Goal: Information Seeking & Learning: Learn about a topic

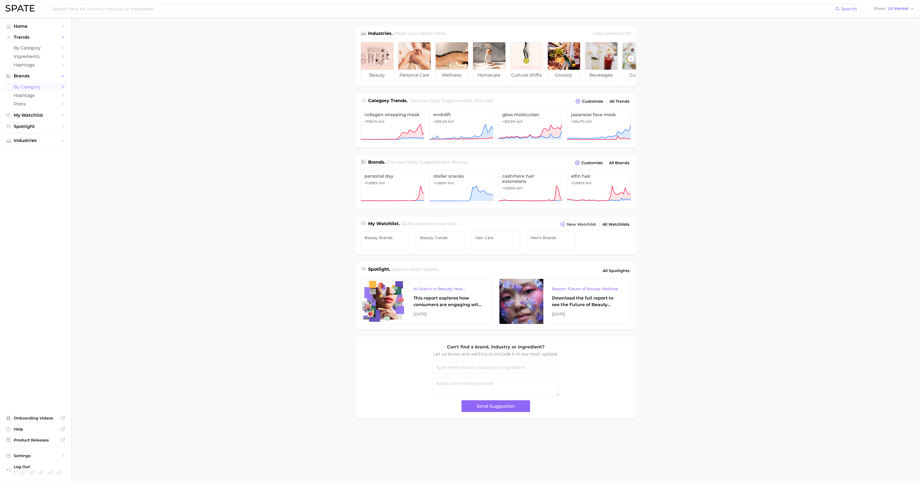
click at [32, 88] on span "by Category" at bounding box center [36, 86] width 44 height 5
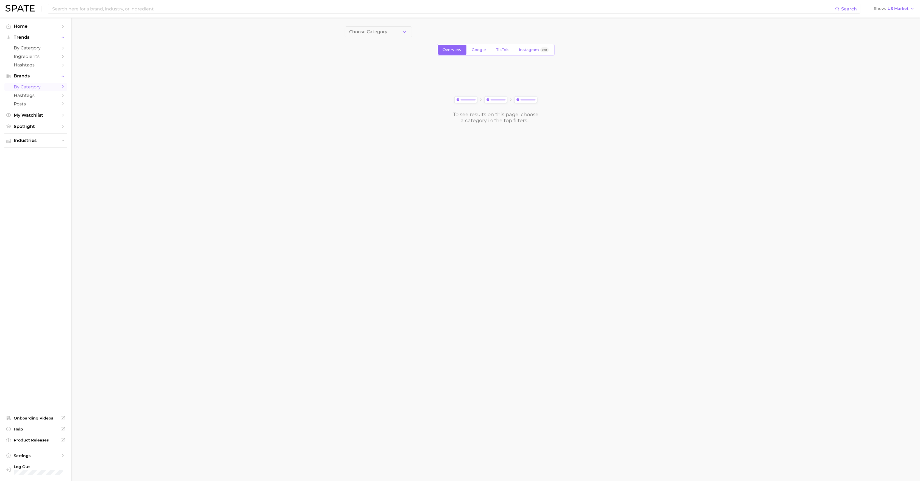
click at [382, 37] on div "Choose Category Overview Google TikTok Instagram Beta To see results on this pa…" at bounding box center [496, 74] width 302 height 97
click at [383, 33] on span "Choose Category" at bounding box center [368, 31] width 38 height 5
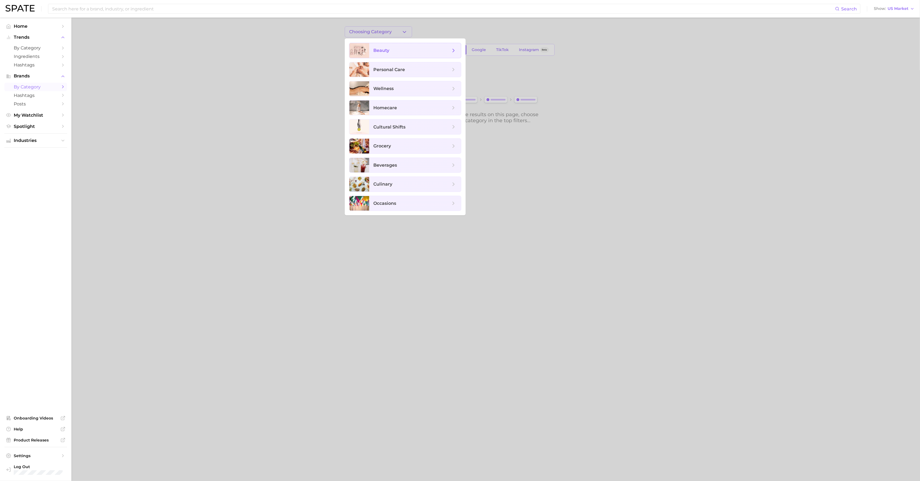
click at [389, 55] on span "beauty" at bounding box center [415, 50] width 92 height 15
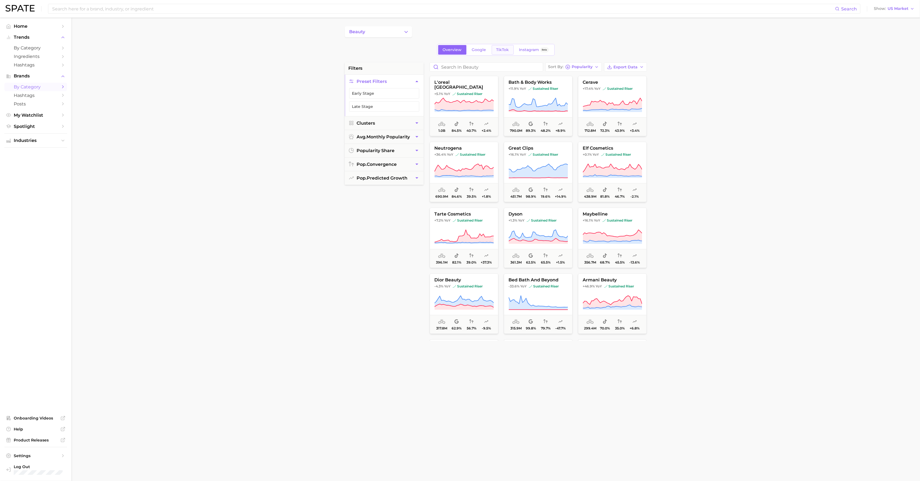
click at [502, 51] on span "TikTok" at bounding box center [502, 50] width 13 height 5
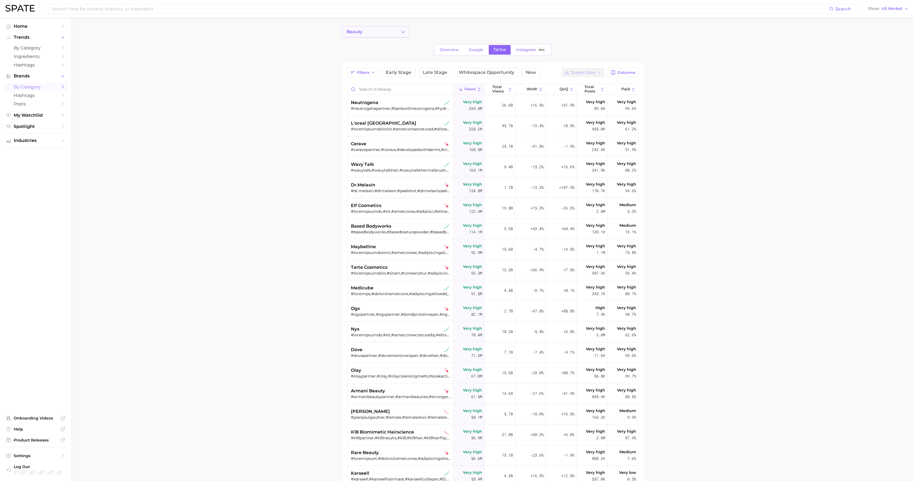
click at [383, 29] on button "beauty" at bounding box center [375, 31] width 67 height 11
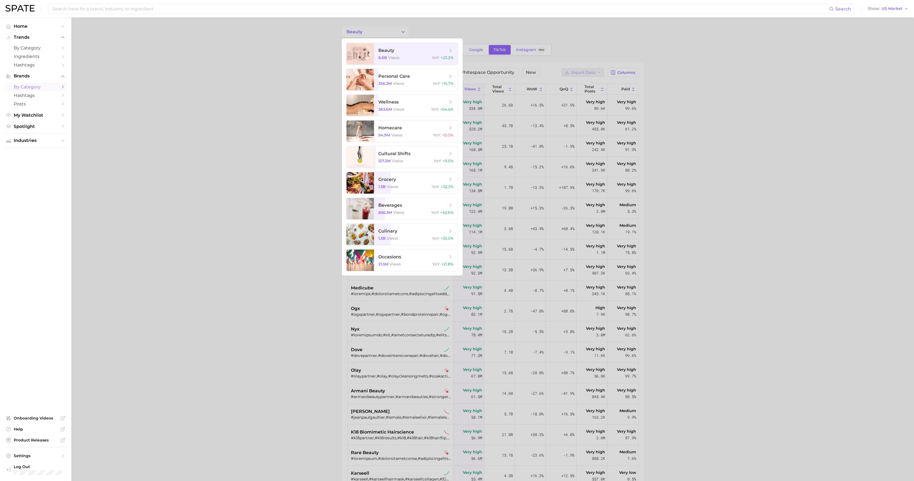
click at [422, 29] on div at bounding box center [457, 240] width 914 height 481
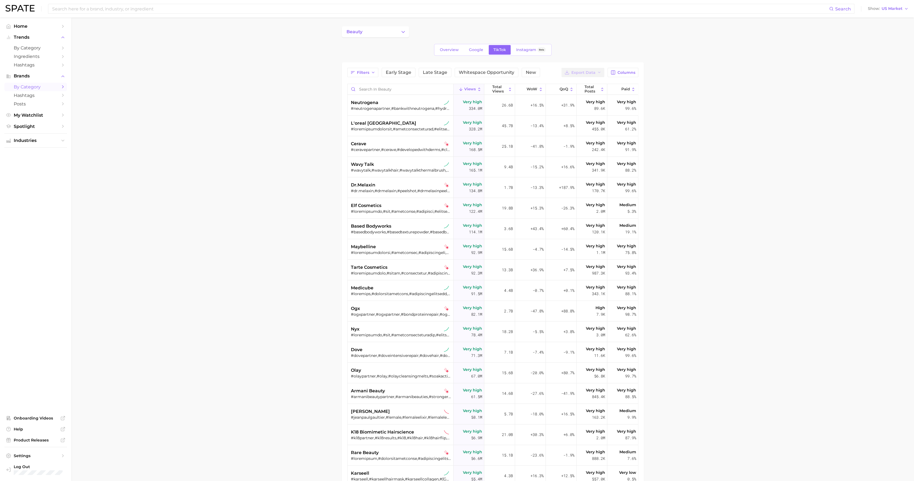
click at [434, 30] on div "beauty" at bounding box center [493, 31] width 302 height 11
click at [39, 48] on span "by Category" at bounding box center [36, 47] width 44 height 5
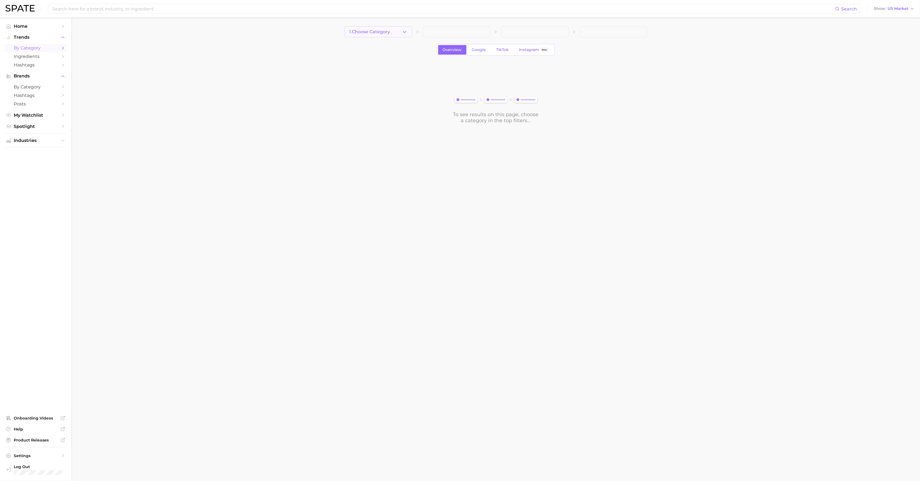
click at [384, 32] on span "1. Choose Category" at bounding box center [369, 31] width 41 height 5
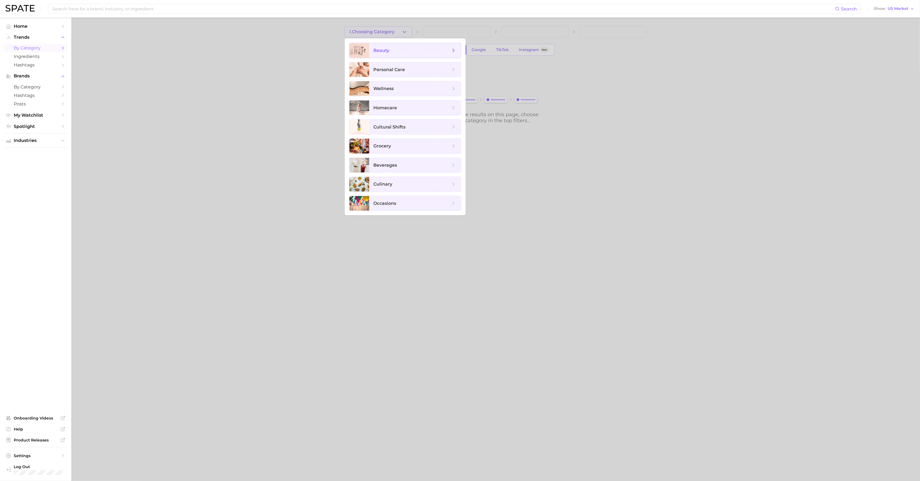
click at [380, 51] on span "beauty" at bounding box center [382, 50] width 16 height 5
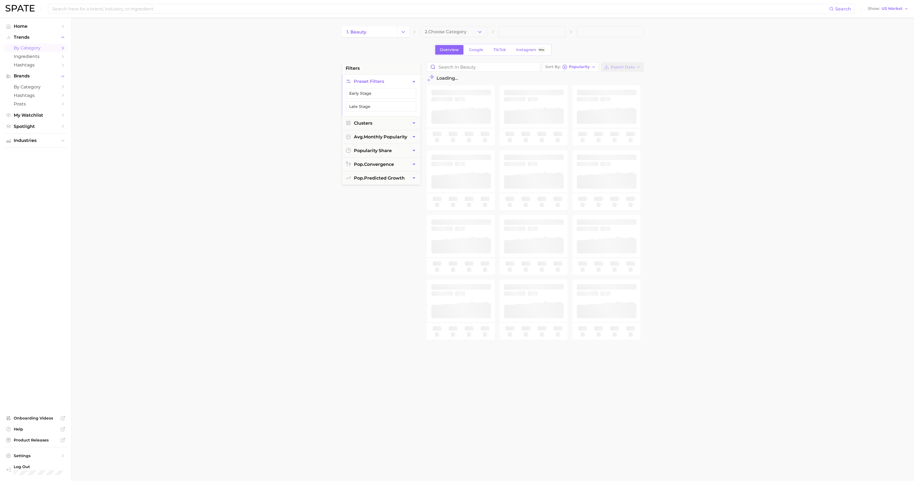
click at [454, 34] on span "2. Choose Category" at bounding box center [446, 31] width 42 height 5
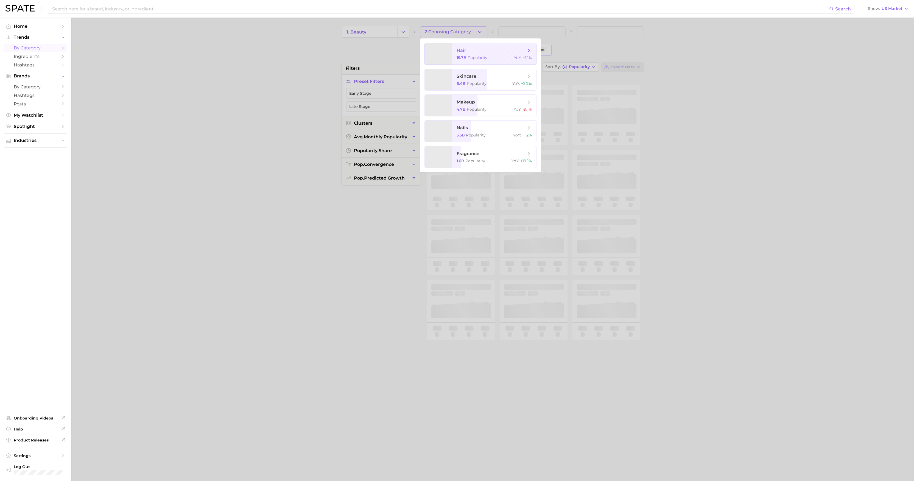
click at [459, 47] on span "hair 15.7b Popularity YoY : +1.1%" at bounding box center [494, 53] width 84 height 21
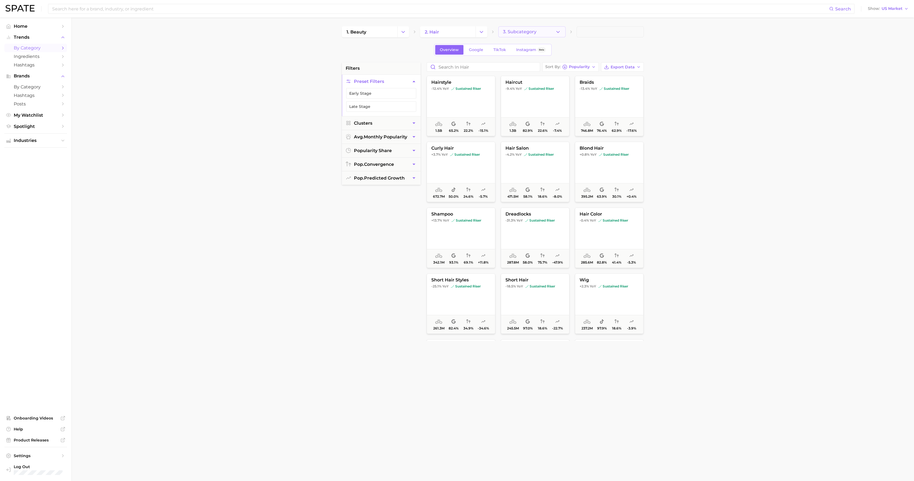
click at [529, 30] on span "3. Subcategory" at bounding box center [520, 31] width 34 height 5
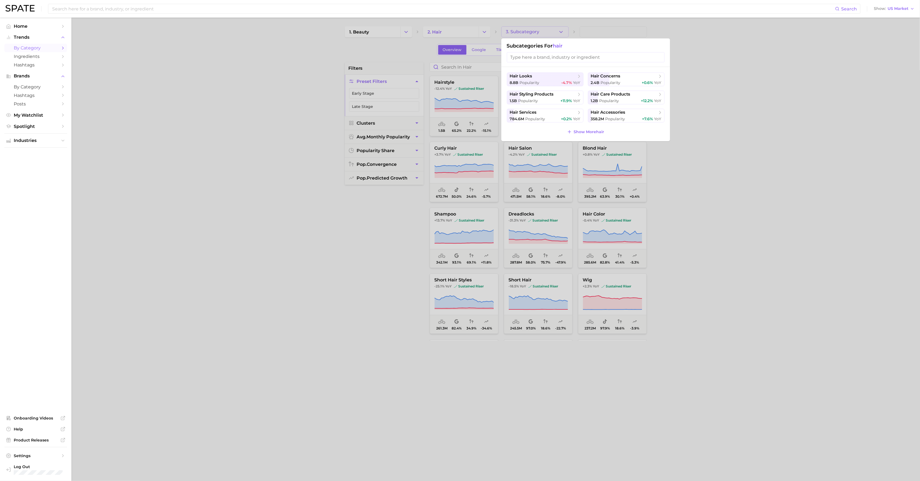
click at [558, 57] on input "search" at bounding box center [586, 57] width 158 height 10
click at [591, 135] on button "Show More hair" at bounding box center [586, 132] width 40 height 8
click at [545, 57] on input "search" at bounding box center [586, 57] width 158 height 10
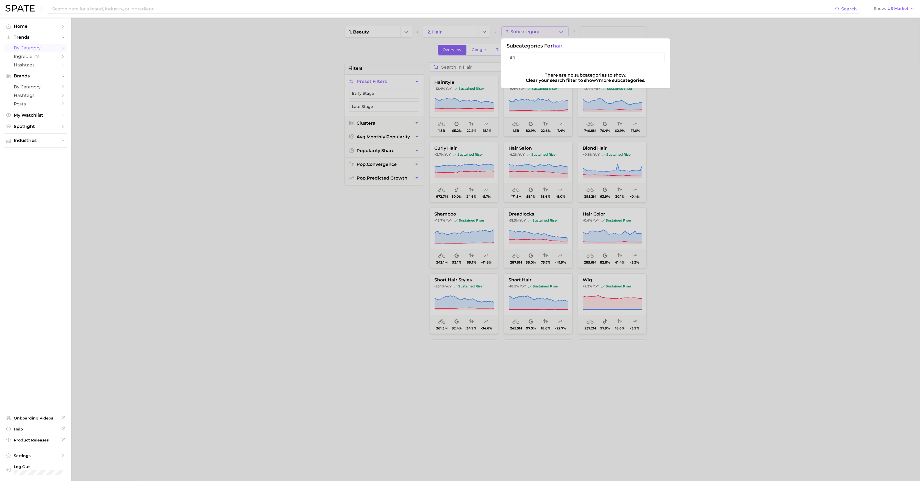
type input "s"
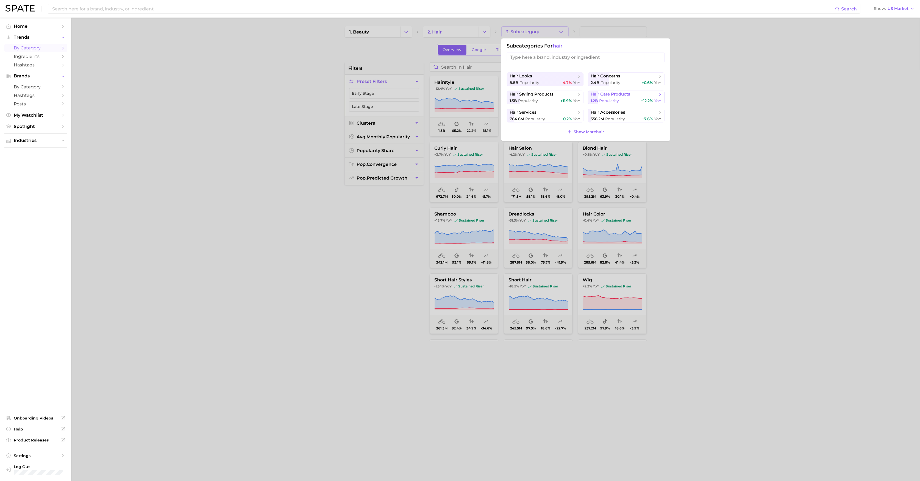
click at [607, 94] on span "hair care products" at bounding box center [611, 94] width 40 height 5
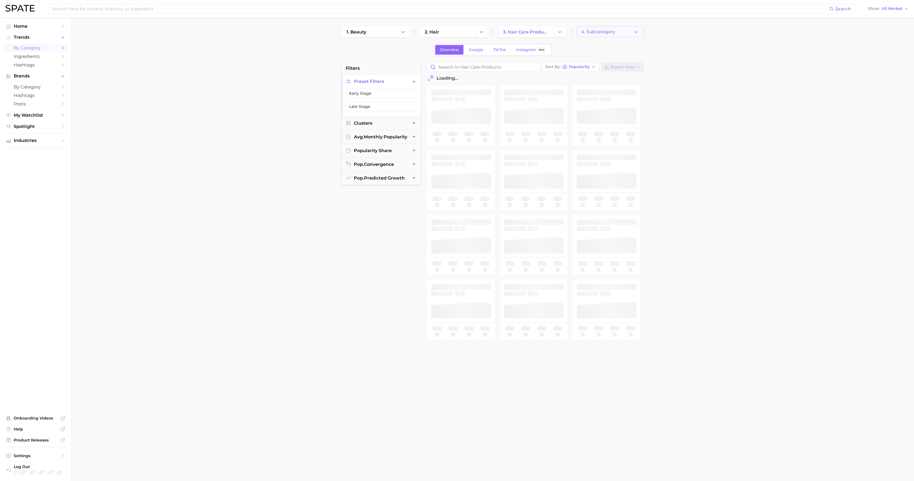
click at [602, 31] on span "4. Subcategory" at bounding box center [599, 31] width 34 height 5
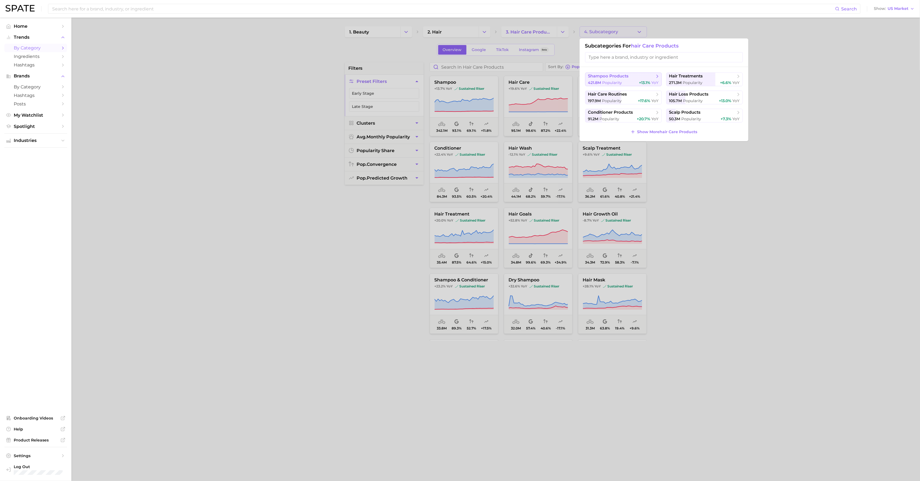
click at [621, 80] on span "421.8m Popularity" at bounding box center [605, 82] width 34 height 5
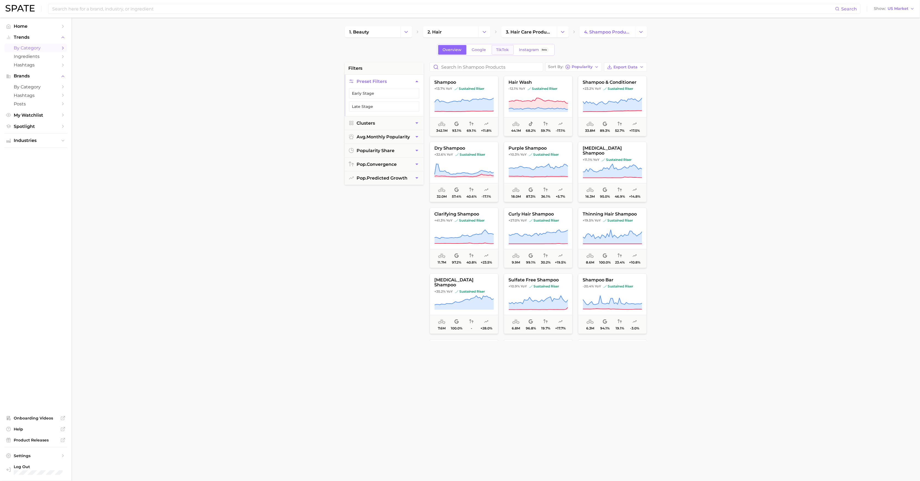
click at [500, 50] on span "TikTok" at bounding box center [502, 50] width 13 height 5
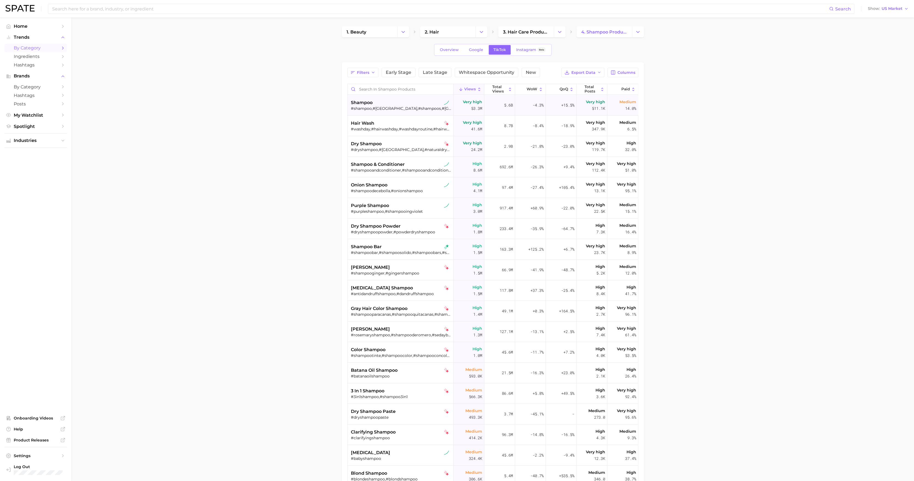
click at [403, 105] on div "shampoo" at bounding box center [401, 102] width 101 height 7
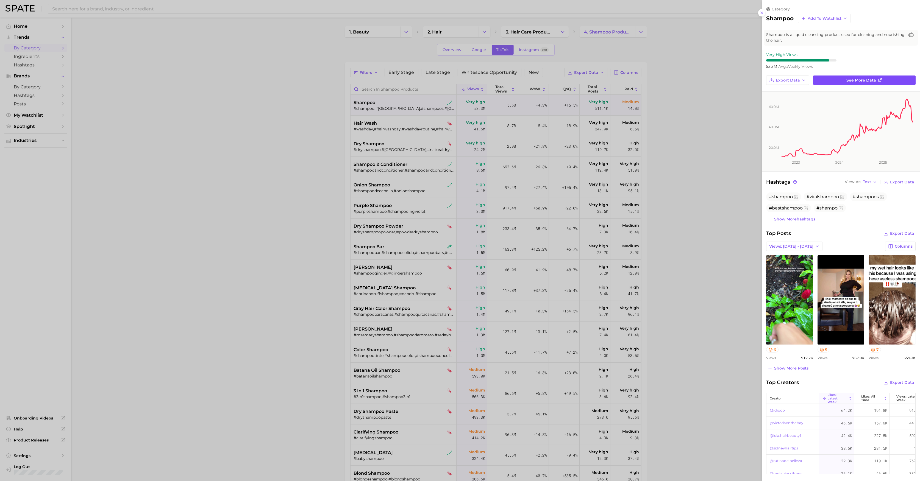
click at [870, 78] on span "See more data" at bounding box center [862, 80] width 30 height 5
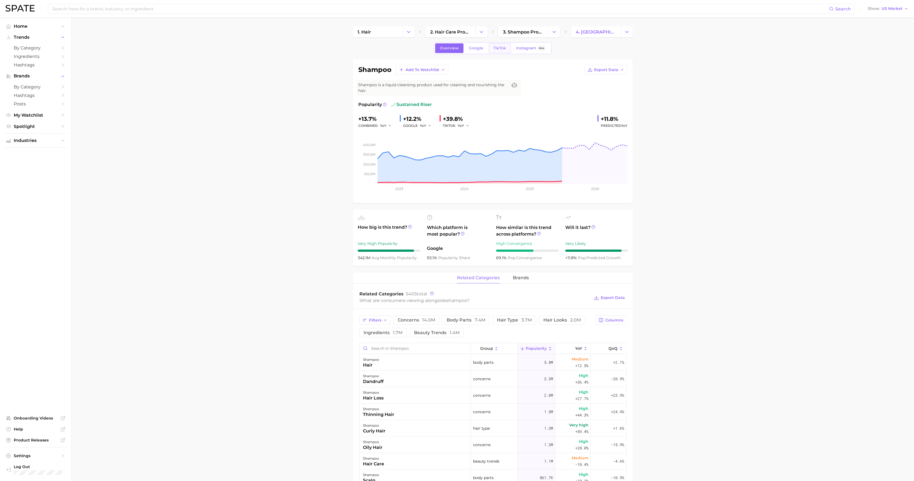
click at [504, 48] on span "TikTok" at bounding box center [500, 48] width 13 height 5
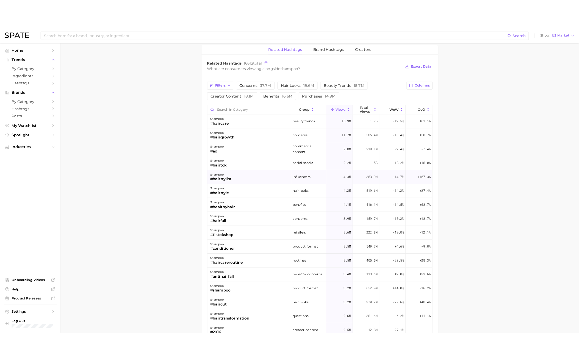
scroll to position [412, 0]
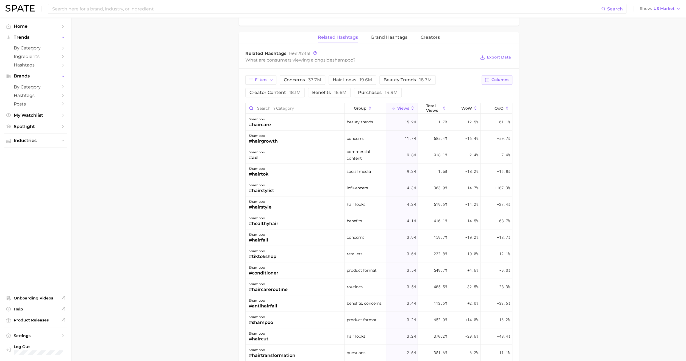
click at [499, 73] on div "Filters concerns 37.7m hair looks 19.6m beauty trends 18.7m creator content 18.…" at bounding box center [379, 270] width 280 height 402
click at [498, 78] on span "Columns" at bounding box center [500, 79] width 18 height 5
click at [441, 172] on span "YoY" at bounding box center [440, 173] width 8 height 5
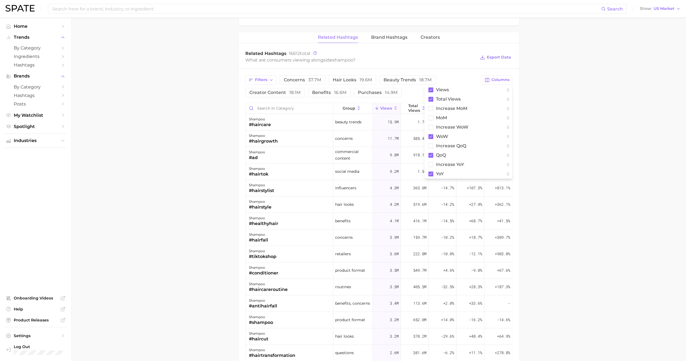
click at [547, 163] on main "1. hair 2. hair care products 3. shampoo products 4. shampoo Overview Google Ti…" at bounding box center [378, 52] width 614 height 892
click at [497, 107] on span "YoY" at bounding box center [500, 108] width 7 height 4
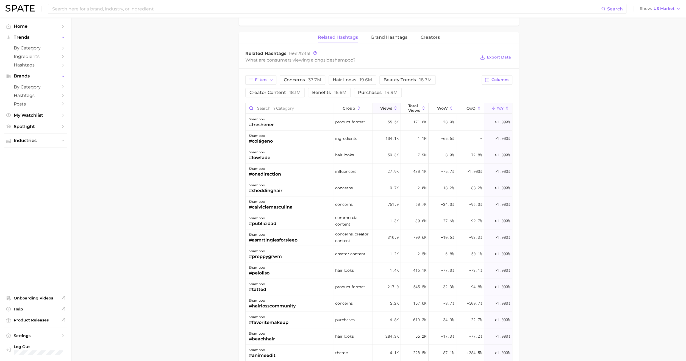
click at [385, 106] on span "Views" at bounding box center [386, 108] width 12 height 4
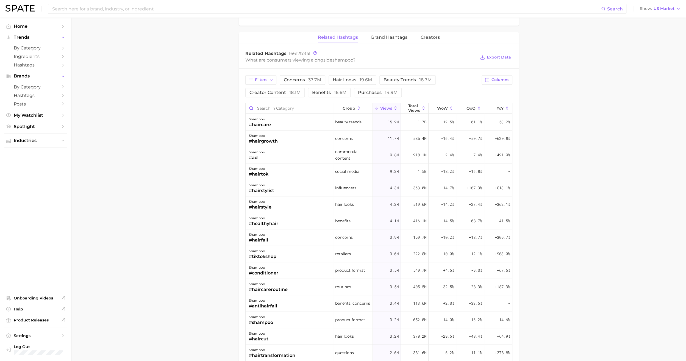
click at [198, 162] on main "1. hair 2. hair care products 3. shampoo products 4. shampoo Overview Google Ti…" at bounding box center [378, 52] width 614 height 892
click at [554, 148] on main "1. hair 2. hair care products 3. shampoo products 4. shampoo Overview Google Ti…" at bounding box center [378, 52] width 614 height 892
click at [166, 260] on main "1. hair 2. hair care products 3. shampoo products 4. shampoo Overview Google Ti…" at bounding box center [378, 52] width 614 height 892
drag, startPoint x: 241, startPoint y: 131, endPoint x: 506, endPoint y: 135, distance: 265.4
click at [506, 135] on div "Filters concerns 37.7m hair looks 19.6m beauty trends 18.7m creator content 18.…" at bounding box center [379, 270] width 280 height 402
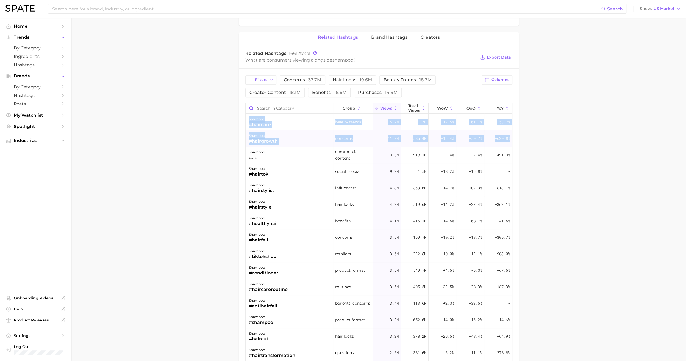
copy div "shampoo #haircare beauty trends 15.9m 1.7b -12.5% +61.1% +53.2% shampoo #hairgr…"
click at [205, 214] on main "1. hair 2. hair care products 3. shampoo products 4. shampoo Overview Google Ti…" at bounding box center [378, 52] width 614 height 892
click at [206, 210] on main "1. hair 2. hair care products 3. shampoo products 4. shampoo Overview Google Ti…" at bounding box center [378, 52] width 614 height 892
click at [495, 57] on span "Export Data" at bounding box center [499, 57] width 24 height 5
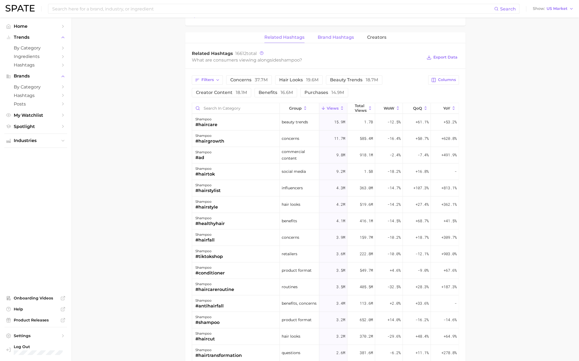
click at [331, 38] on span "Brand Hashtags" at bounding box center [336, 37] width 36 height 5
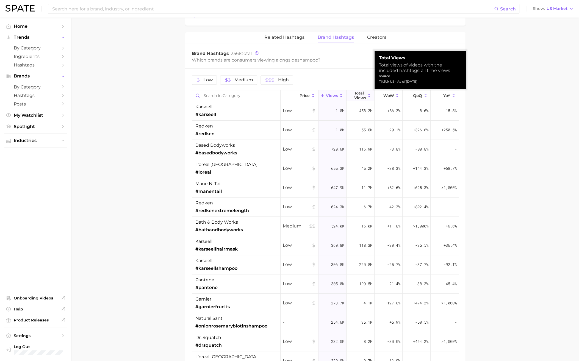
click at [357, 95] on span "Total Views" at bounding box center [360, 95] width 12 height 9
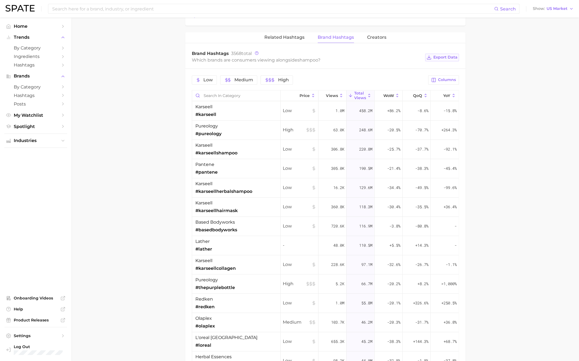
click at [439, 54] on button "Export Data" at bounding box center [442, 58] width 34 height 8
click at [371, 37] on span "Creators" at bounding box center [376, 37] width 19 height 5
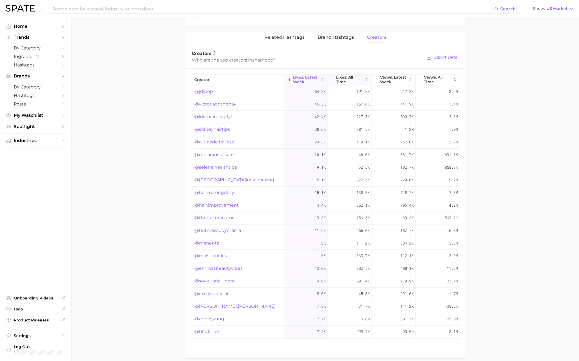
click at [350, 76] on span "Likes: All Time" at bounding box center [349, 79] width 27 height 9
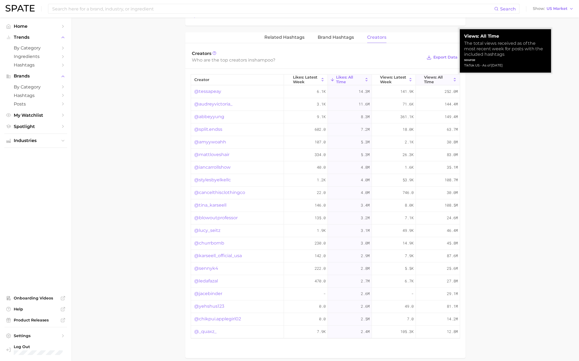
click at [438, 77] on span "Views: All Time" at bounding box center [437, 79] width 27 height 9
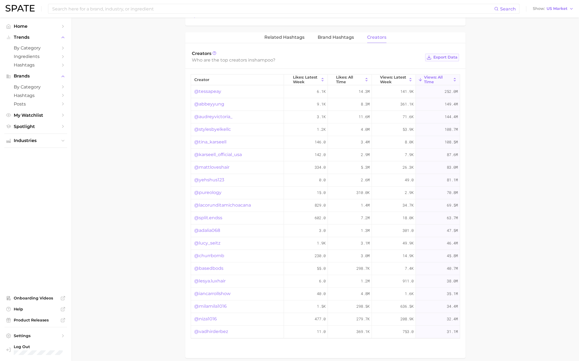
click at [439, 55] on span "Export Data" at bounding box center [445, 57] width 24 height 5
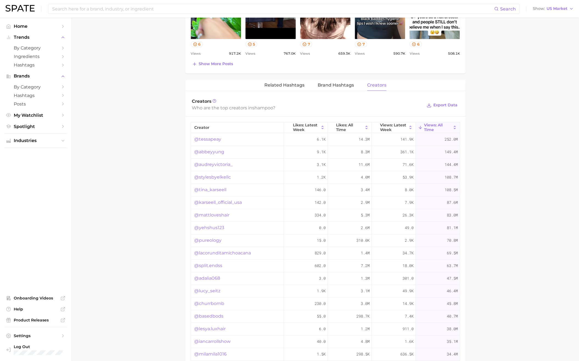
scroll to position [353, 0]
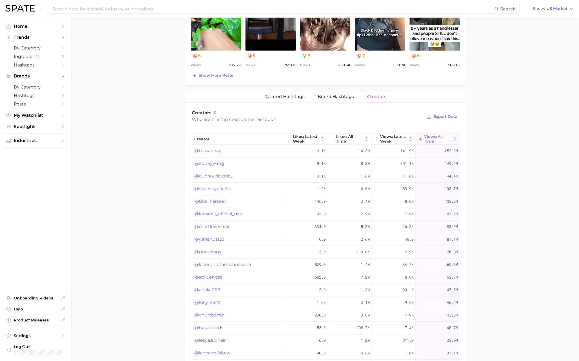
click at [208, 148] on link "@tessapeay" at bounding box center [207, 151] width 27 height 7
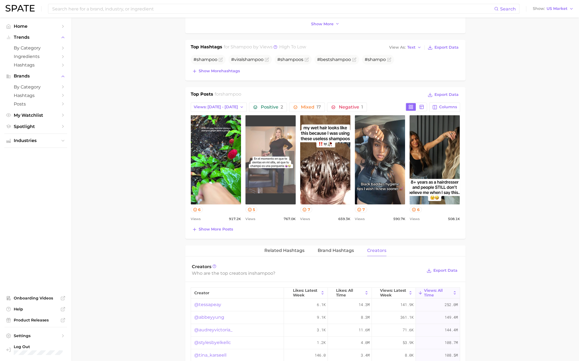
scroll to position [188, 0]
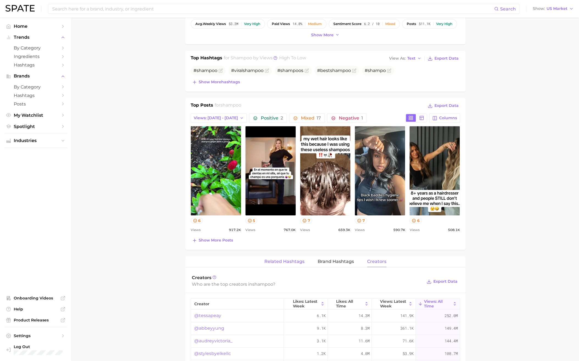
click at [289, 260] on span "Related Hashtags" at bounding box center [284, 261] width 40 height 5
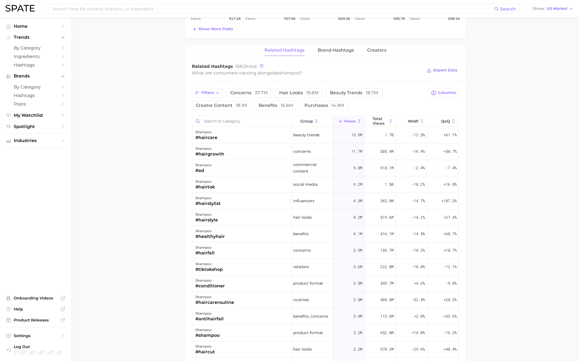
scroll to position [408, 0]
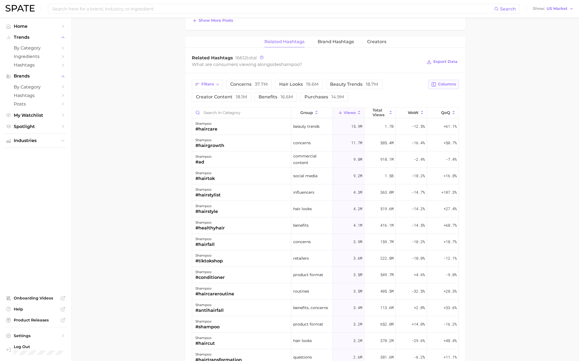
drag, startPoint x: 446, startPoint y: 77, endPoint x: 445, endPoint y: 80, distance: 3.5
click at [446, 77] on div "Filters concerns 37.7m hair looks 19.6m beauty trends 18.7m creator content 18.…" at bounding box center [325, 274] width 280 height 402
click at [444, 82] on span "Columns" at bounding box center [447, 84] width 18 height 5
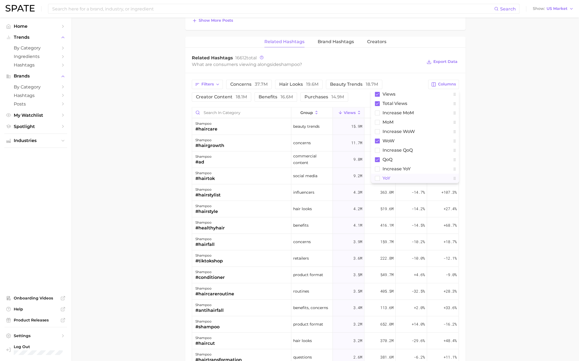
click at [391, 175] on button "YoY" at bounding box center [415, 178] width 88 height 9
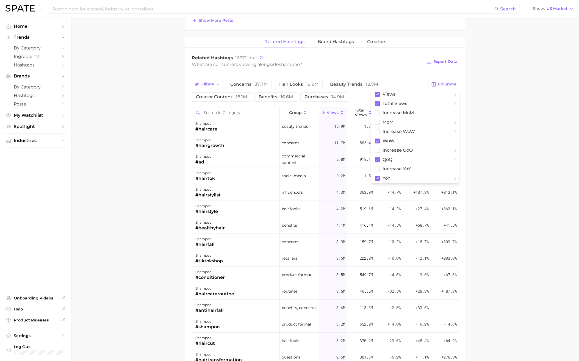
click at [527, 163] on main "1. hair 2. hair care products 3. shampoo products 4. shampoo Overview Google Ti…" at bounding box center [324, 56] width 507 height 892
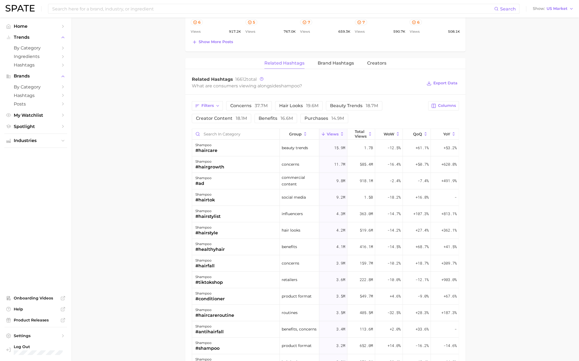
scroll to position [353, 0]
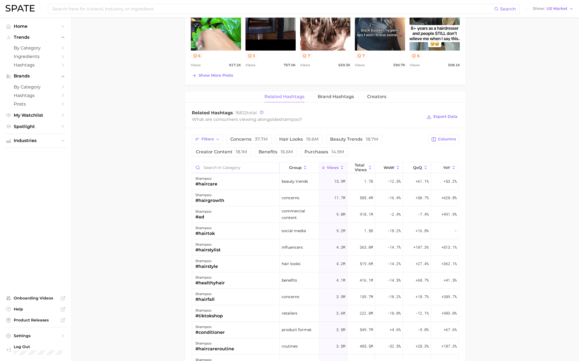
click at [245, 166] on input "Search in category" at bounding box center [236, 167] width 88 height 10
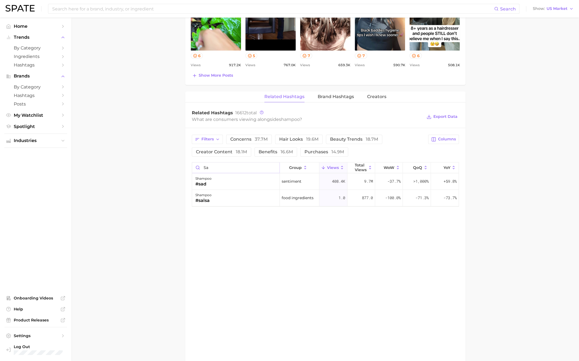
type input "s"
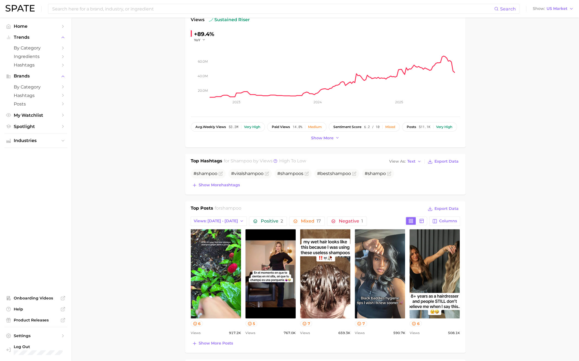
scroll to position [78, 0]
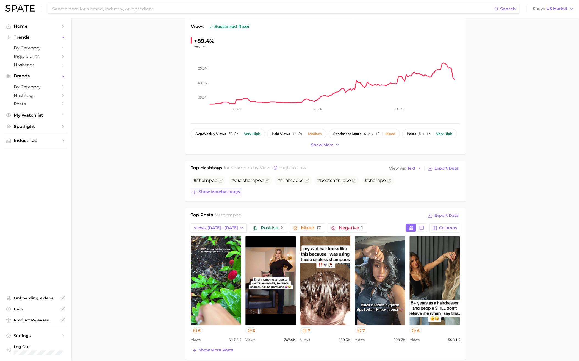
click at [207, 191] on span "Show more hashtags" at bounding box center [219, 192] width 41 height 5
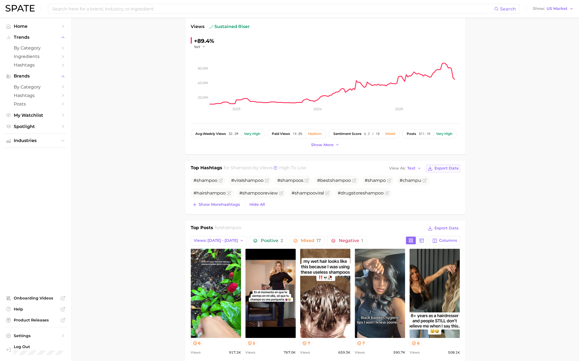
click at [447, 166] on span "Export Data" at bounding box center [446, 168] width 24 height 5
click at [227, 204] on span "Show more hashtags" at bounding box center [219, 204] width 41 height 5
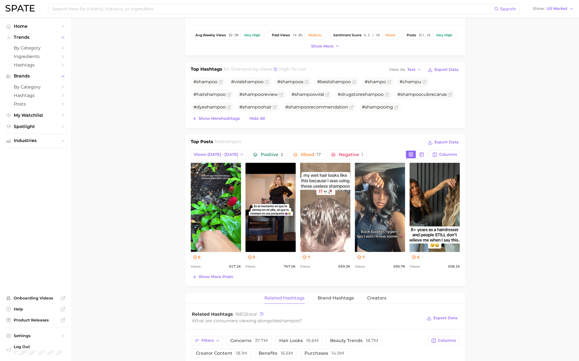
scroll to position [188, 0]
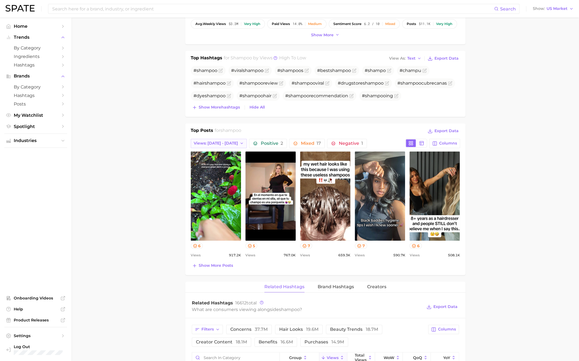
click at [220, 141] on span "Views: [DATE] - [DATE]" at bounding box center [216, 143] width 44 height 5
click at [222, 171] on button "Total Views" at bounding box center [221, 173] width 60 height 10
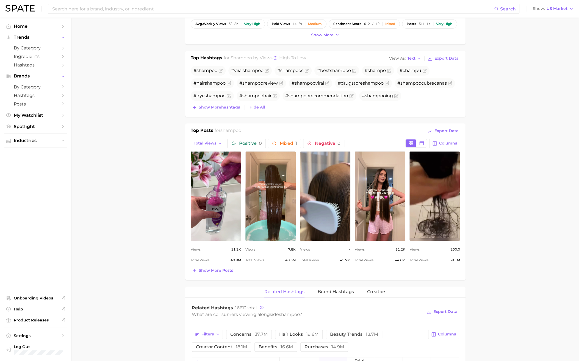
scroll to position [0, 0]
click at [441, 141] on span "Columns" at bounding box center [448, 143] width 18 height 5
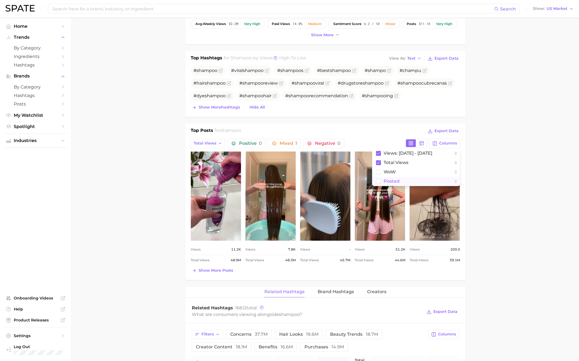
click at [390, 181] on span "Posted" at bounding box center [391, 181] width 16 height 5
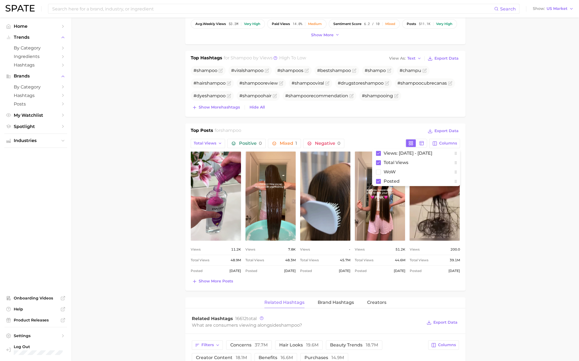
click at [156, 195] on main "1. hair 2. hair care products 3. shampoo products 4. shampoo Overview Google Ti…" at bounding box center [324, 296] width 507 height 933
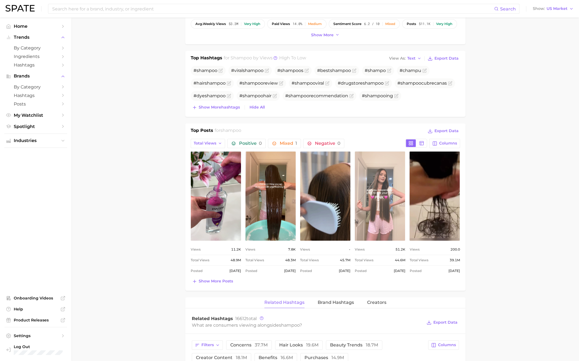
click at [393, 197] on link "view post on TikTok" at bounding box center [380, 195] width 50 height 89
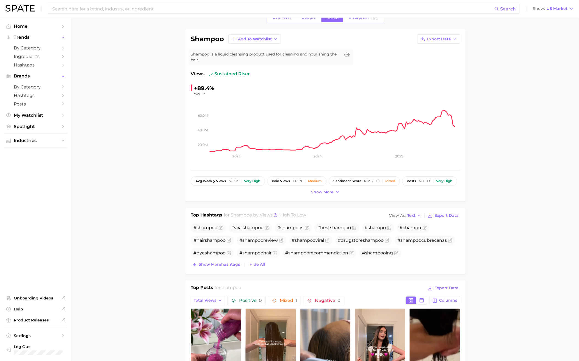
scroll to position [23, 0]
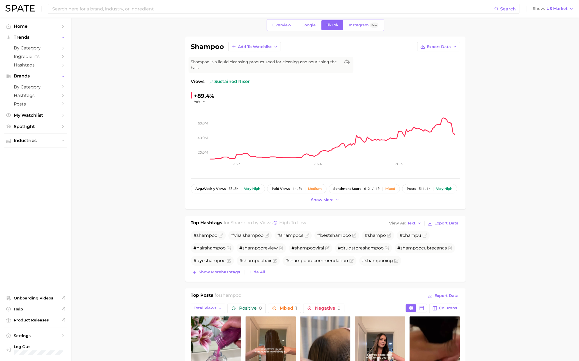
click at [204, 102] on icon "button" at bounding box center [204, 102] width 4 height 4
drag, startPoint x: 163, startPoint y: 138, endPoint x: 170, endPoint y: 143, distance: 8.4
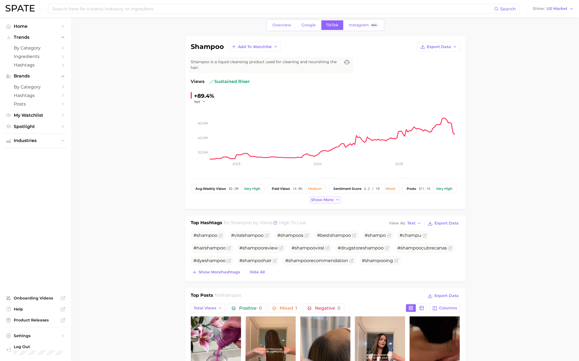
click at [325, 199] on span "Show more" at bounding box center [322, 199] width 23 height 5
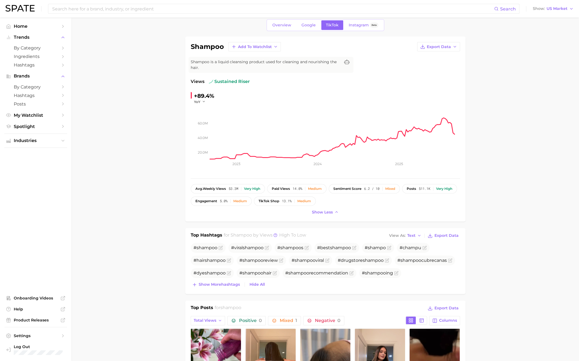
click at [207, 245] on span "shampoo" at bounding box center [206, 247] width 21 height 5
click at [205, 248] on span "shampoo" at bounding box center [206, 247] width 21 height 5
click at [214, 281] on button "Show more hashtags" at bounding box center [216, 285] width 51 height 8
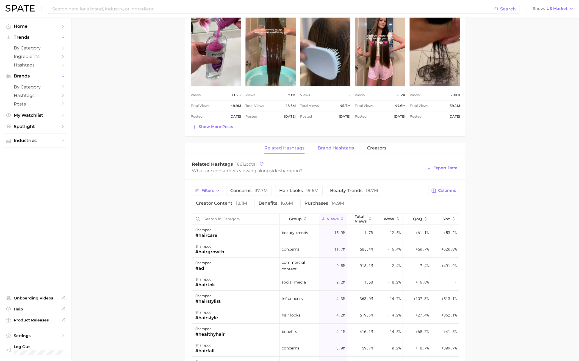
scroll to position [380, 0]
click at [210, 188] on span "Filters" at bounding box center [207, 190] width 12 height 5
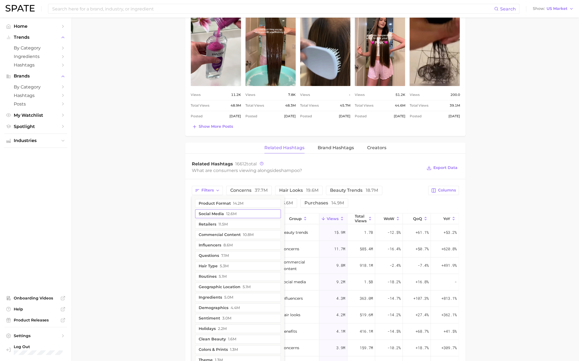
click at [210, 212] on button "social media 12.6m" at bounding box center [238, 213] width 86 height 9
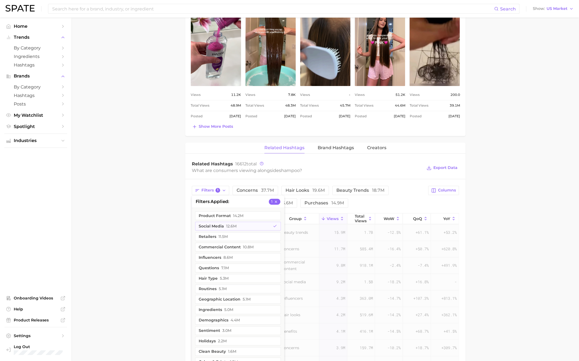
click at [170, 222] on main "1. hair 2. hair care products 3. shampoo products 4. shampoo Overview Google Ti…" at bounding box center [324, 122] width 507 height 971
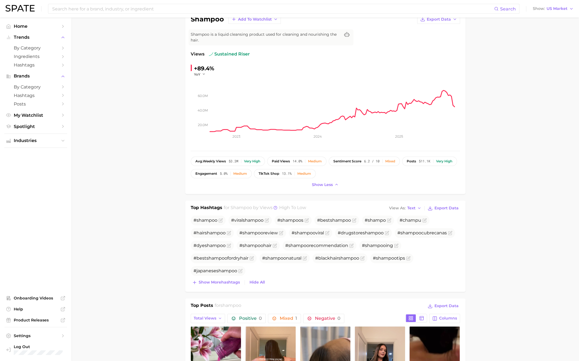
scroll to position [27, 0]
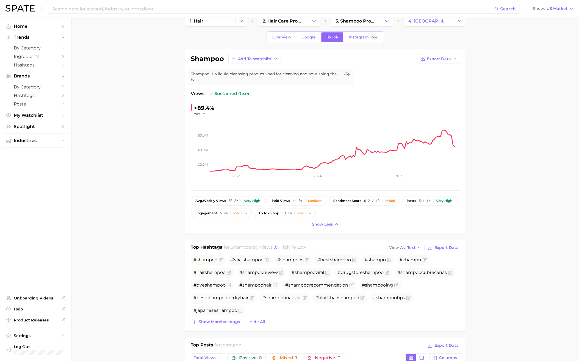
scroll to position [0, 0]
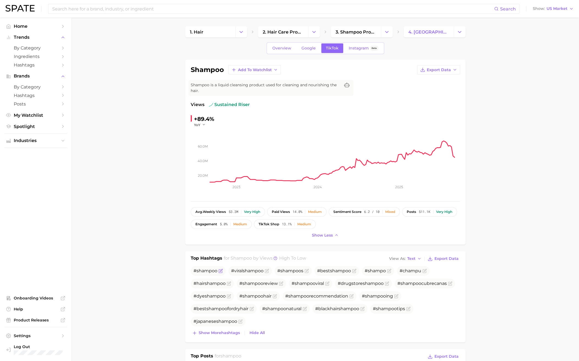
click at [202, 270] on span "shampoo" at bounding box center [206, 270] width 21 height 5
click at [201, 271] on span "shampoo" at bounding box center [206, 270] width 21 height 5
drag, startPoint x: 201, startPoint y: 271, endPoint x: 222, endPoint y: 269, distance: 20.6
click at [222, 269] on icon "Flag as miscategorized or irrelevant" at bounding box center [220, 271] width 4 height 4
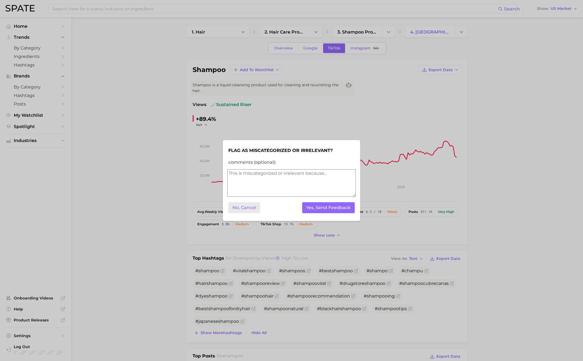
click at [251, 208] on button "No, Cancel" at bounding box center [244, 207] width 32 height 11
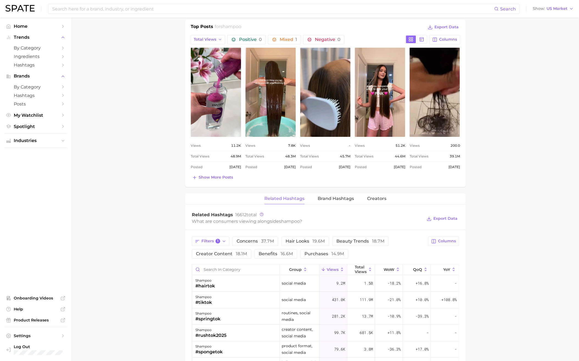
scroll to position [330, 0]
drag, startPoint x: 373, startPoint y: 195, endPoint x: 373, endPoint y: 198, distance: 3.0
click at [373, 196] on span "Creators" at bounding box center [376, 198] width 19 height 5
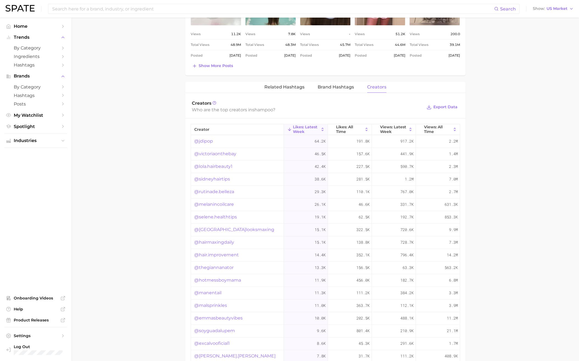
scroll to position [446, 0]
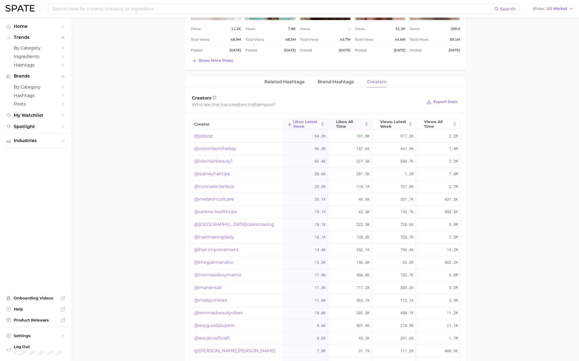
click at [348, 123] on span "Likes: All Time" at bounding box center [349, 123] width 27 height 9
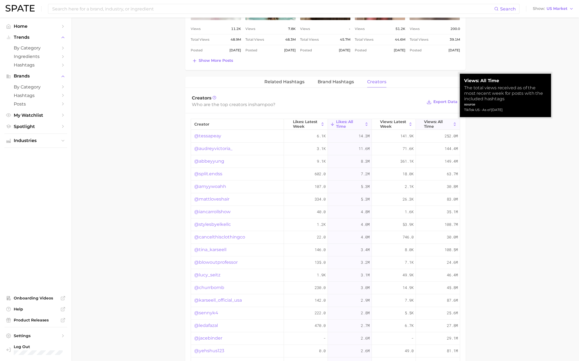
click at [441, 120] on span "Views: All Time" at bounding box center [437, 123] width 27 height 9
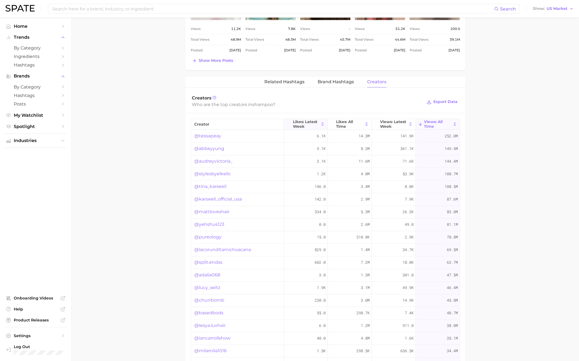
click at [308, 124] on span "Likes: Latest Week" at bounding box center [306, 123] width 26 height 9
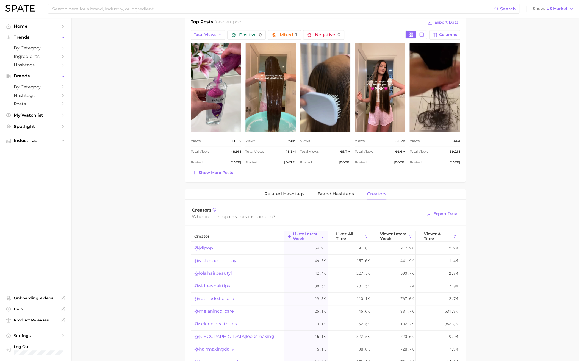
scroll to position [336, 0]
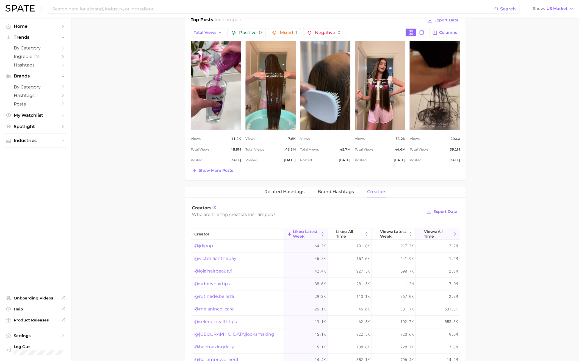
click at [433, 229] on span "Views: All Time" at bounding box center [437, 233] width 27 height 9
click at [206, 244] on link "@tessapeay" at bounding box center [207, 246] width 27 height 7
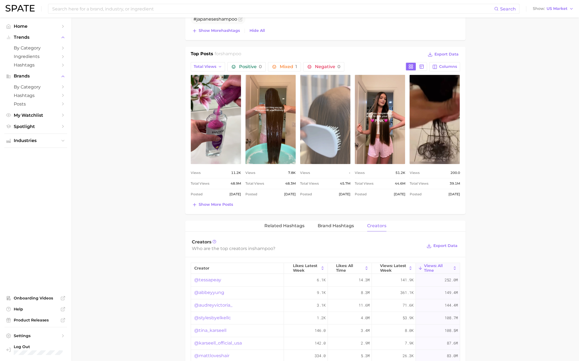
scroll to position [281, 0]
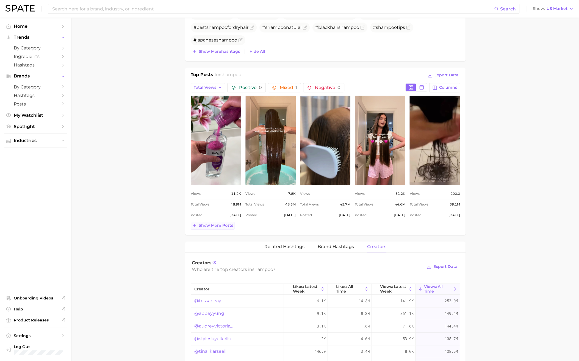
click at [209, 225] on span "Show more posts" at bounding box center [216, 225] width 34 height 5
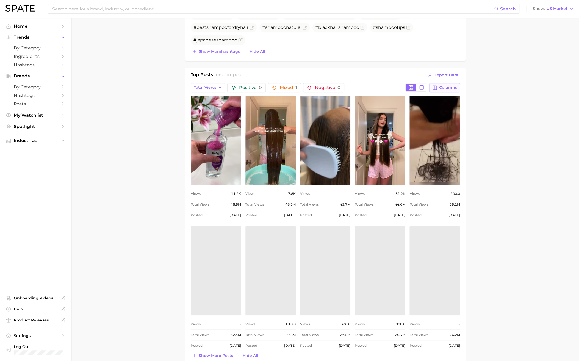
click at [449, 87] on span "Columns" at bounding box center [448, 87] width 18 height 5
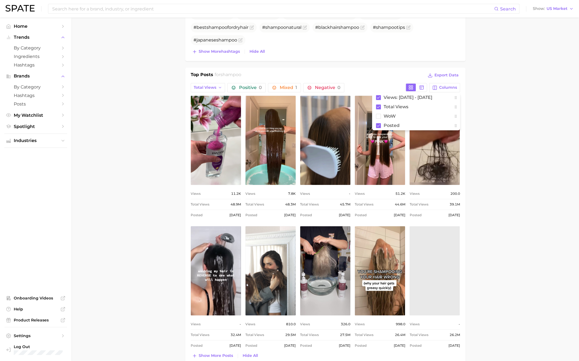
scroll to position [0, 0]
click at [455, 96] on icon at bounding box center [455, 97] width 4 height 4
click at [378, 95] on rect at bounding box center [378, 97] width 5 height 5
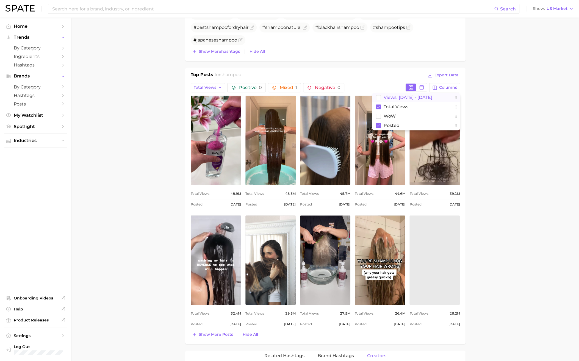
click at [489, 181] on main "1. hair 2. hair care products 3. shampoo products 4. shampoo Overview Google Ti…" at bounding box center [324, 219] width 507 height 967
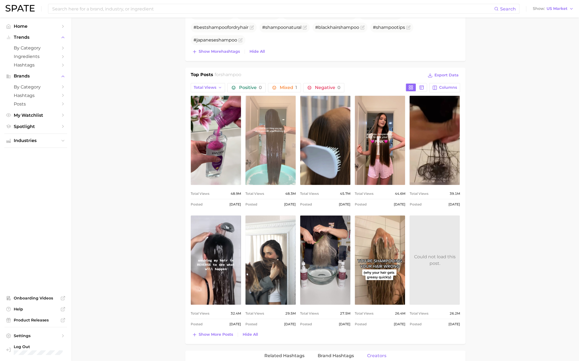
click at [263, 132] on link "view post on TikTok" at bounding box center [270, 140] width 50 height 89
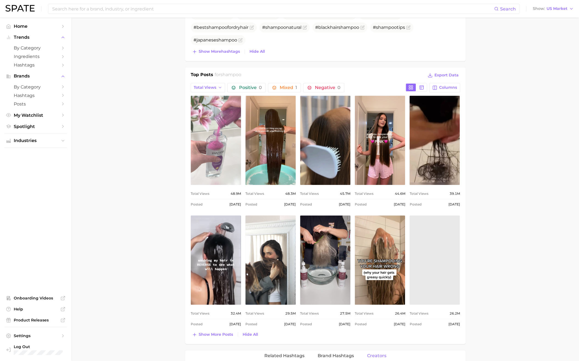
click at [222, 144] on link "view post on TikTok" at bounding box center [216, 140] width 50 height 89
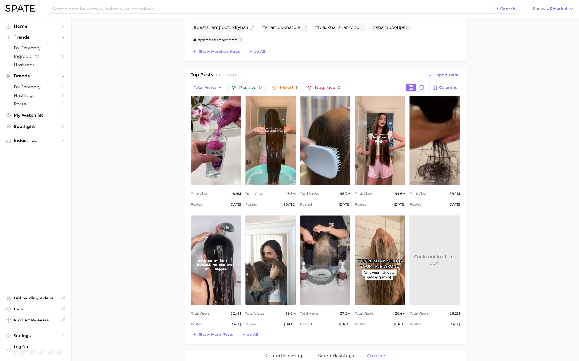
scroll to position [254, 0]
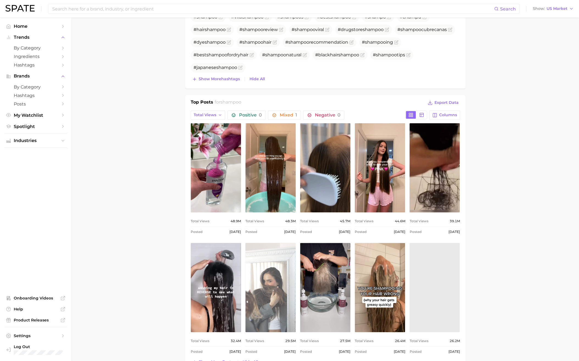
click at [251, 273] on link "view post on TikTok" at bounding box center [270, 287] width 50 height 89
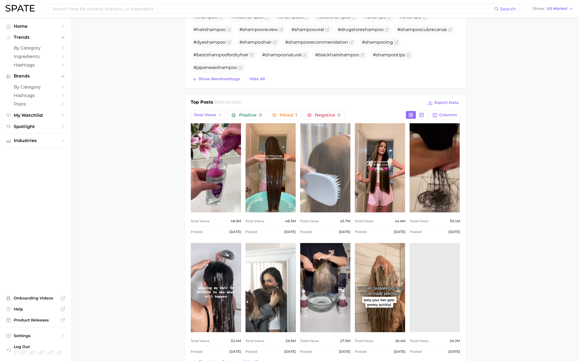
click at [338, 161] on link "view post on TikTok" at bounding box center [325, 167] width 50 height 89
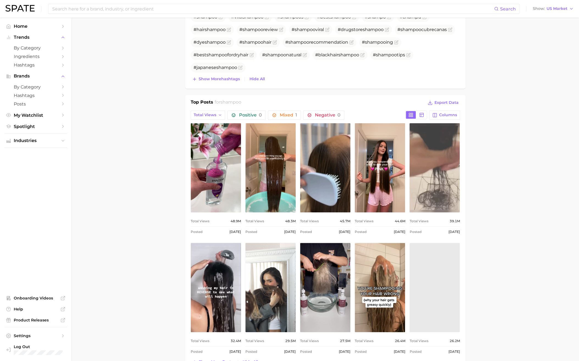
click at [435, 138] on link "view post on TikTok" at bounding box center [434, 167] width 50 height 89
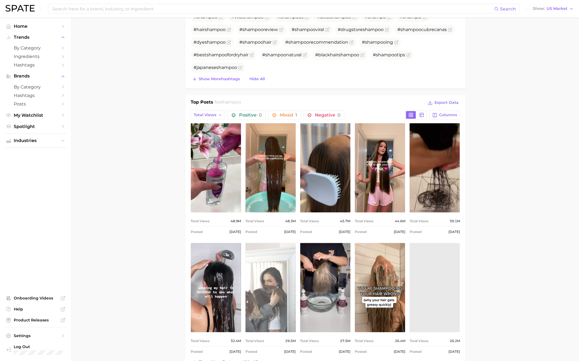
click at [270, 263] on link "view post on TikTok" at bounding box center [270, 287] width 50 height 89
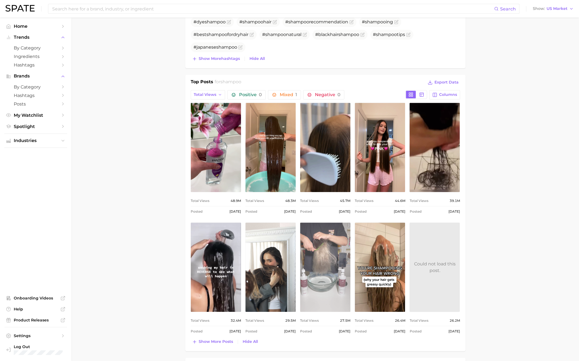
scroll to position [281, 0]
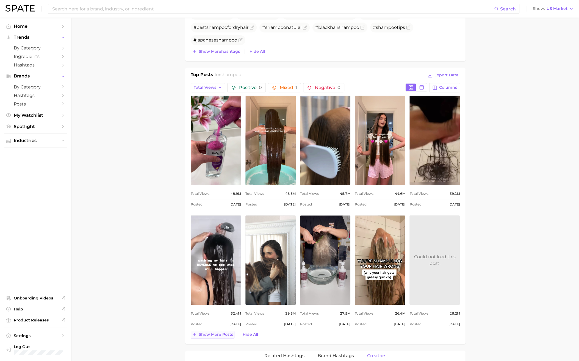
click at [225, 335] on span "Show more posts" at bounding box center [216, 334] width 34 height 5
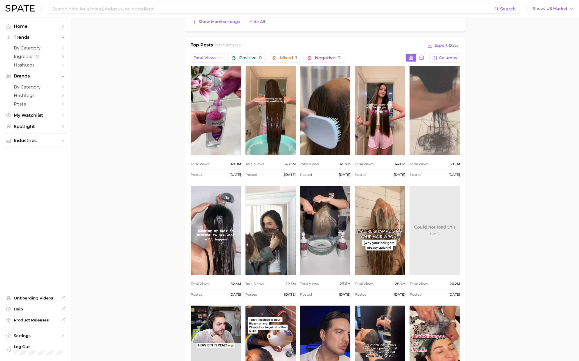
scroll to position [309, 0]
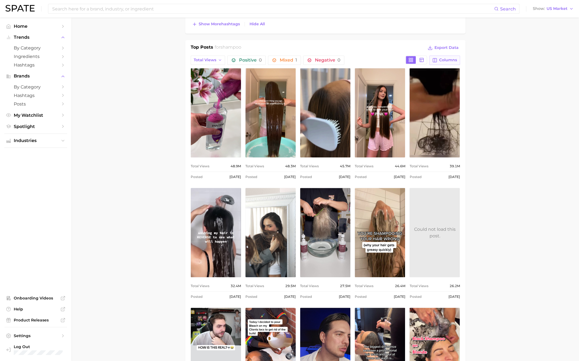
click at [446, 60] on span "Columns" at bounding box center [448, 60] width 18 height 5
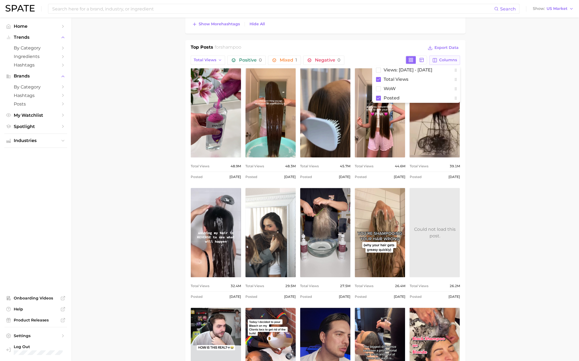
click at [446, 60] on span "Columns" at bounding box center [448, 60] width 18 height 5
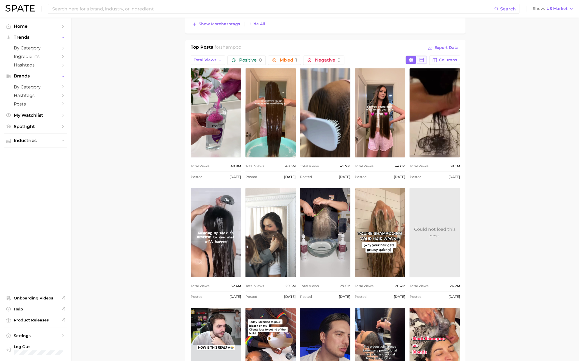
click at [422, 58] on rect at bounding box center [422, 60] width 4 height 4
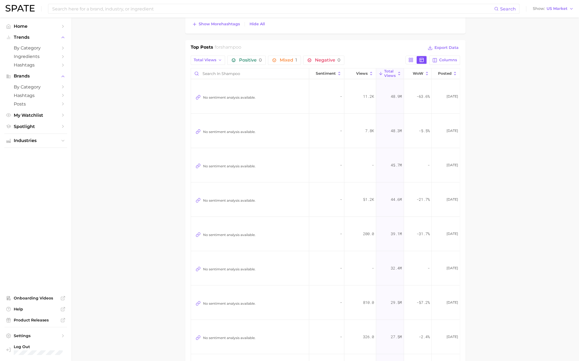
click at [423, 57] on icon at bounding box center [421, 59] width 5 height 5
click at [439, 57] on button "Columns" at bounding box center [444, 59] width 30 height 9
click at [438, 57] on button "Columns" at bounding box center [444, 59] width 30 height 9
click at [410, 58] on icon at bounding box center [410, 59] width 5 height 5
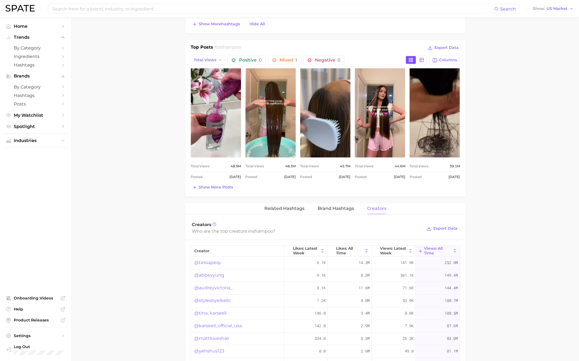
scroll to position [0, 0]
click at [498, 160] on main "1. hair 2. hair care products 3. shampoo products 4. shampoo Overview Google Ti…" at bounding box center [324, 133] width 507 height 848
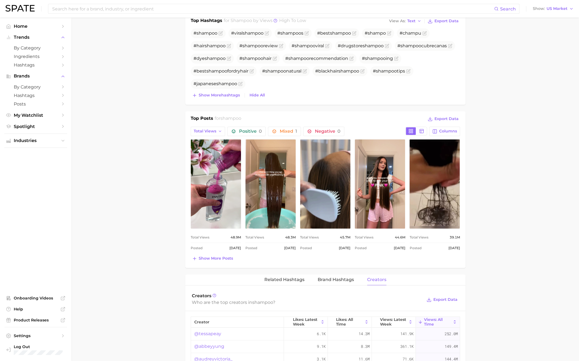
scroll to position [226, 0]
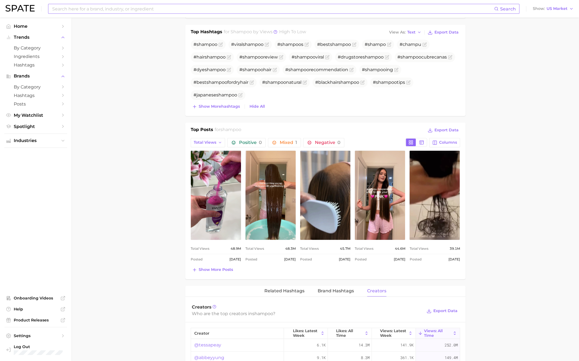
click at [114, 10] on input at bounding box center [273, 8] width 442 height 9
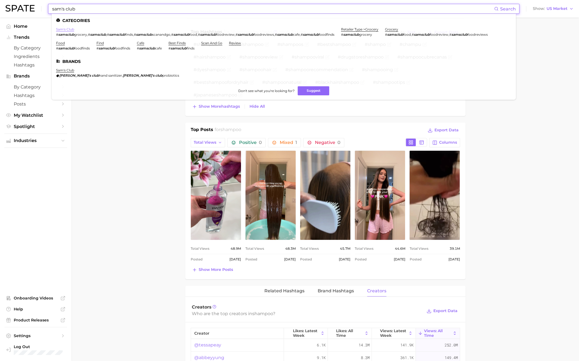
type input "sam's club"
click at [65, 29] on link "sam's club" at bounding box center [65, 29] width 18 height 4
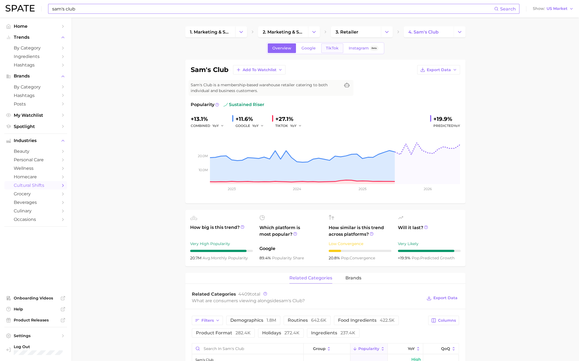
click at [327, 48] on span "TikTok" at bounding box center [332, 48] width 13 height 5
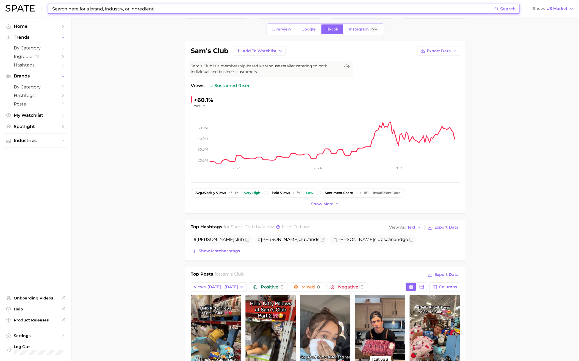
scroll to position [27, 0]
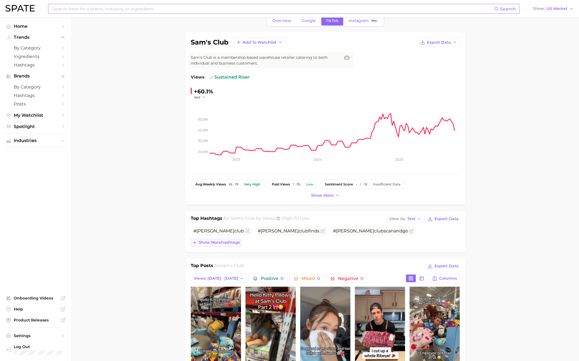
click at [210, 242] on span "Show more hashtags" at bounding box center [219, 242] width 41 height 5
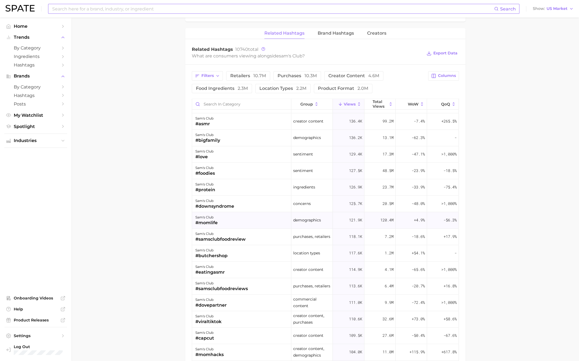
scroll to position [549, 0]
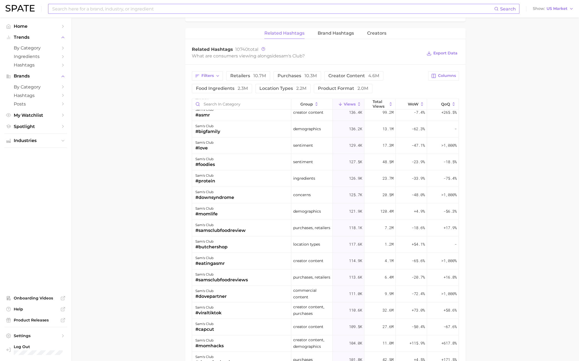
drag, startPoint x: 120, startPoint y: 243, endPoint x: 123, endPoint y: 244, distance: 3.2
click at [121, 244] on main "1. marketing & sales 2. marketing & sales 3. retailer 4. sam's club Overview Go…" at bounding box center [324, 36] width 507 height 916
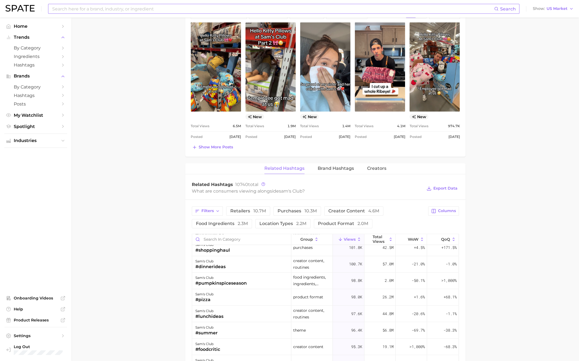
scroll to position [305, 0]
click at [442, 186] on span "Export Data" at bounding box center [445, 187] width 24 height 5
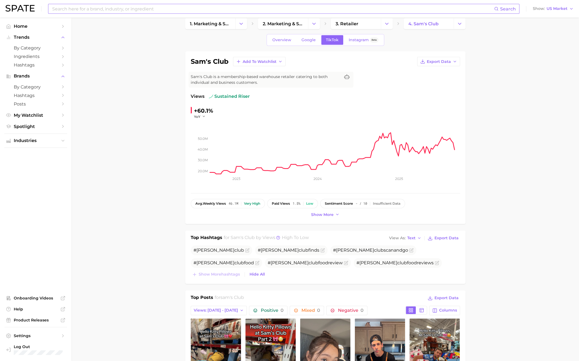
scroll to position [0, 0]
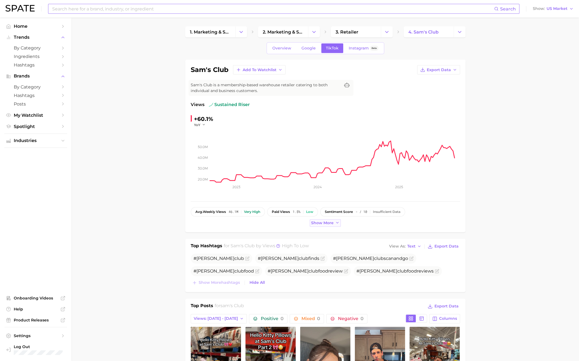
click at [332, 222] on span "Show more" at bounding box center [322, 223] width 23 height 5
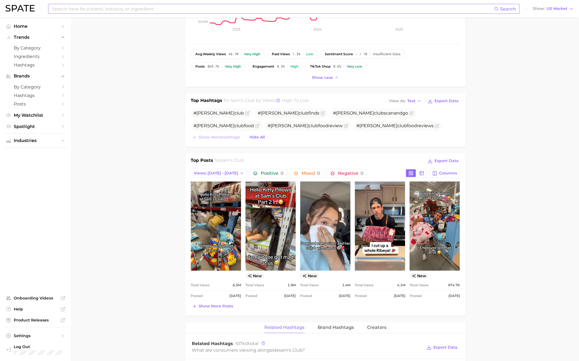
scroll to position [192, 0]
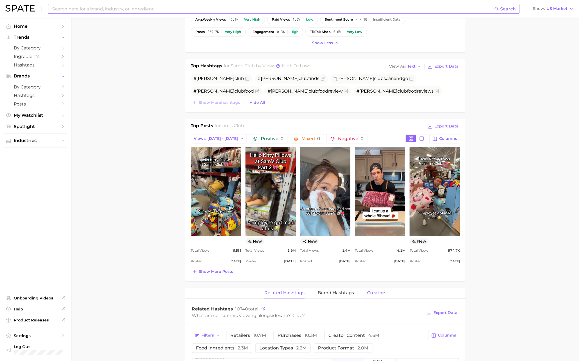
click at [382, 292] on span "Creators" at bounding box center [376, 292] width 19 height 5
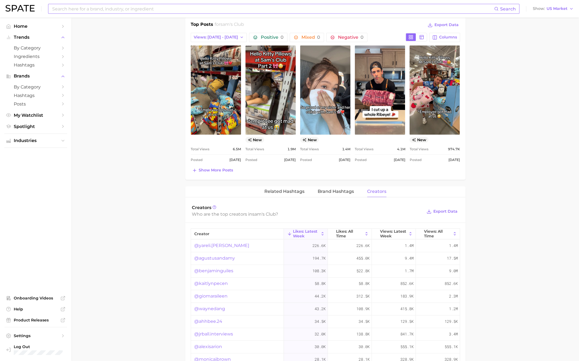
scroll to position [302, 0]
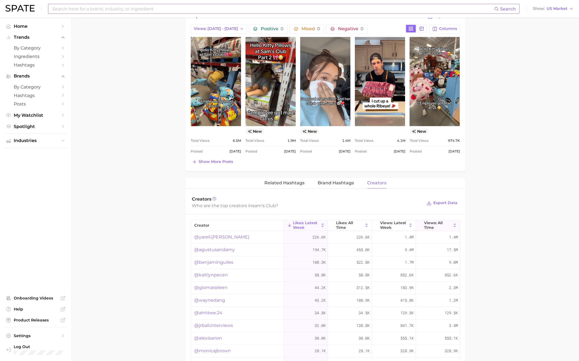
drag, startPoint x: 397, startPoint y: 222, endPoint x: 429, endPoint y: 222, distance: 31.3
click at [425, 222] on div "creator Likes: Latest Week Likes: All Time Views: Latest Week Views: All Time" at bounding box center [325, 225] width 269 height 11
click at [430, 223] on span "Views: All Time" at bounding box center [437, 225] width 27 height 9
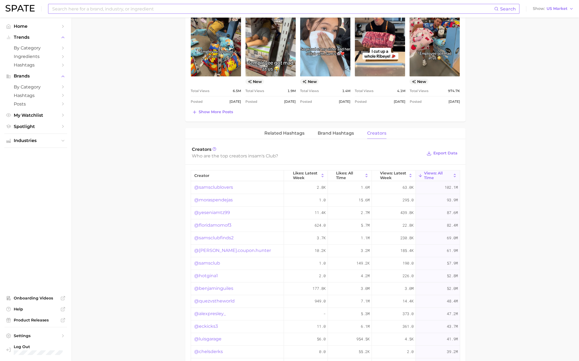
scroll to position [385, 0]
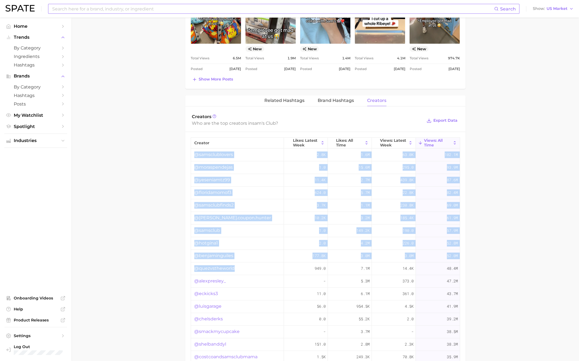
drag, startPoint x: 181, startPoint y: 146, endPoint x: 252, endPoint y: 261, distance: 134.9
click at [252, 261] on main "1. marketing & sales 2. marketing & sales 3. retailer 4. sam's club Overview Go…" at bounding box center [324, 41] width 507 height 816
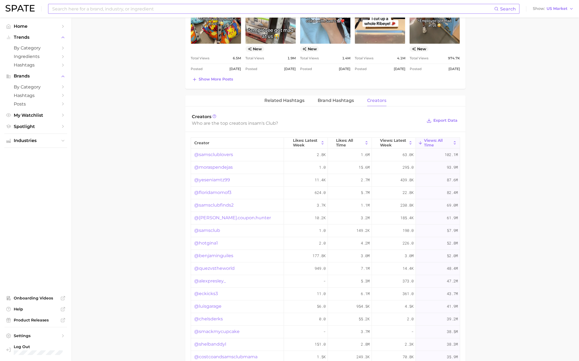
drag, startPoint x: 252, startPoint y: 261, endPoint x: 143, endPoint y: 247, distance: 110.1
click at [143, 248] on main "1. marketing & sales 2. marketing & sales 3. retailer 4. sam's club Overview Go…" at bounding box center [324, 41] width 507 height 816
click at [438, 118] on span "Export Data" at bounding box center [445, 120] width 24 height 5
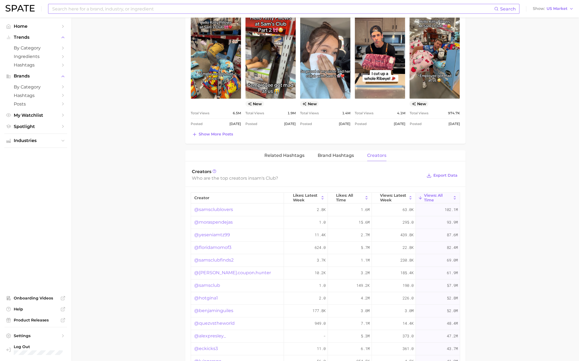
scroll to position [330, 0]
click at [332, 153] on span "Brand Hashtags" at bounding box center [336, 155] width 36 height 5
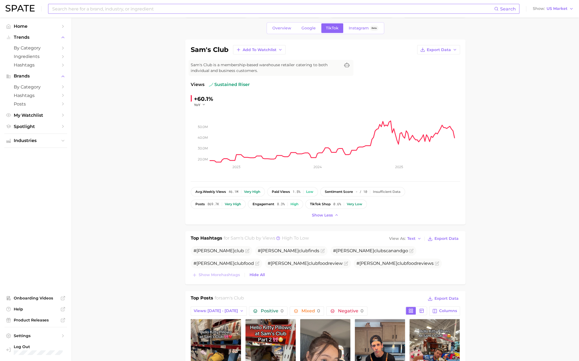
scroll to position [0, 0]
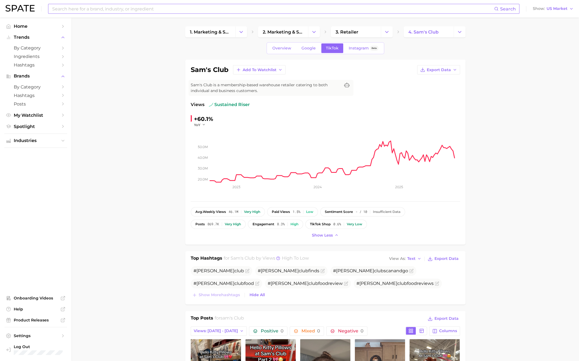
drag, startPoint x: 449, startPoint y: 235, endPoint x: 461, endPoint y: 227, distance: 14.1
click at [449, 235] on div "Show less" at bounding box center [325, 235] width 269 height 7
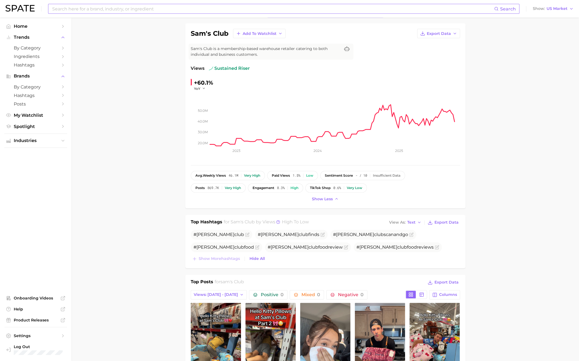
scroll to position [27, 0]
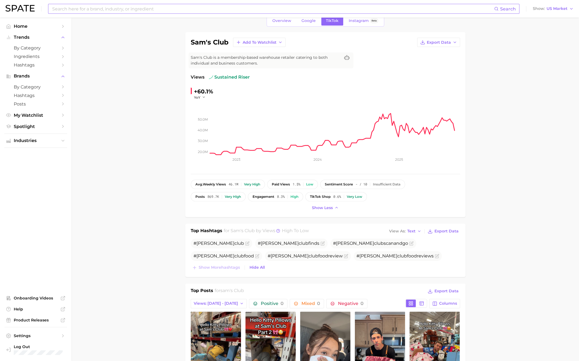
click at [224, 290] on span "sam's club" at bounding box center [232, 290] width 24 height 5
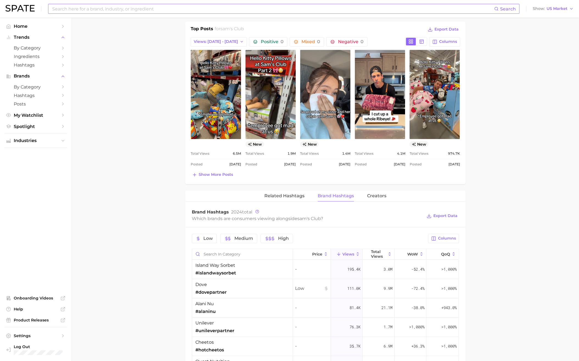
scroll to position [302, 0]
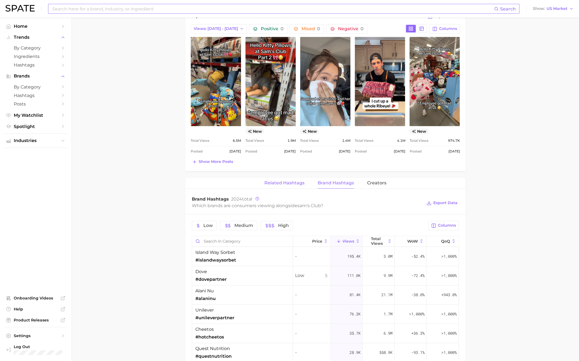
click at [284, 182] on span "Related Hashtags" at bounding box center [284, 182] width 40 height 5
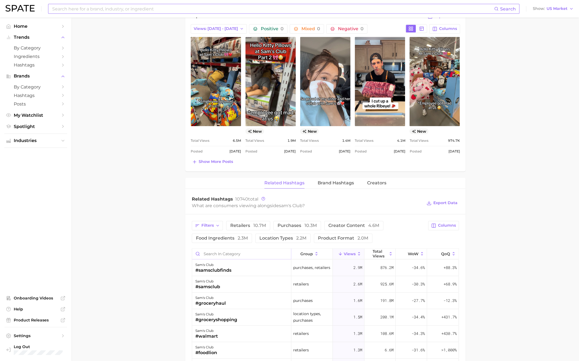
click at [215, 251] on input "Search in category" at bounding box center [241, 254] width 99 height 10
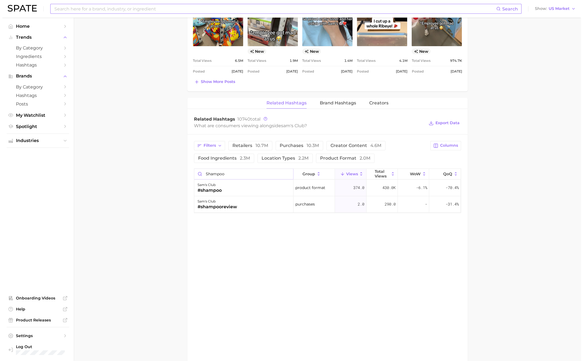
scroll to position [385, 0]
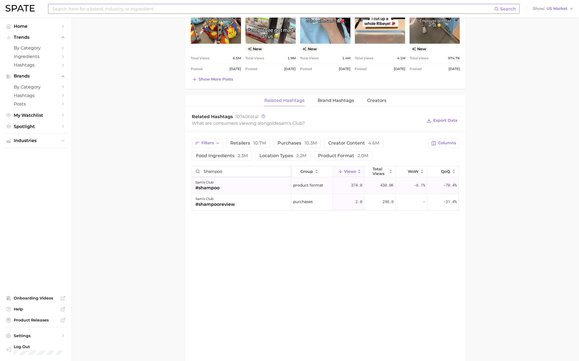
type input "shampoo"
click at [236, 183] on div "[PERSON_NAME]'s club #shampoo" at bounding box center [241, 185] width 99 height 16
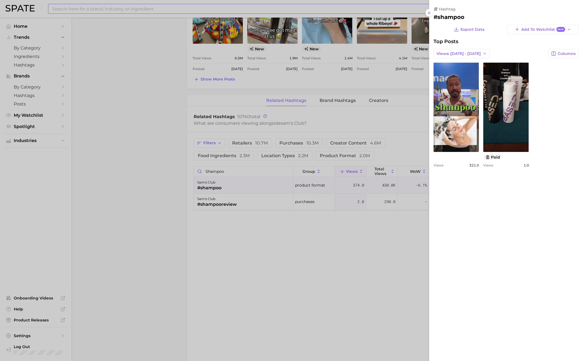
scroll to position [0, 0]
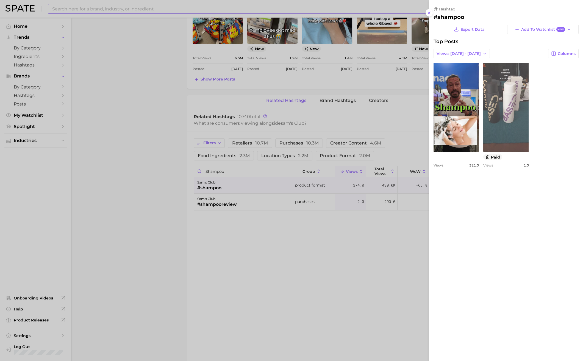
click at [496, 102] on link "view post on TikTok" at bounding box center [505, 107] width 45 height 89
